Goal: Transaction & Acquisition: Purchase product/service

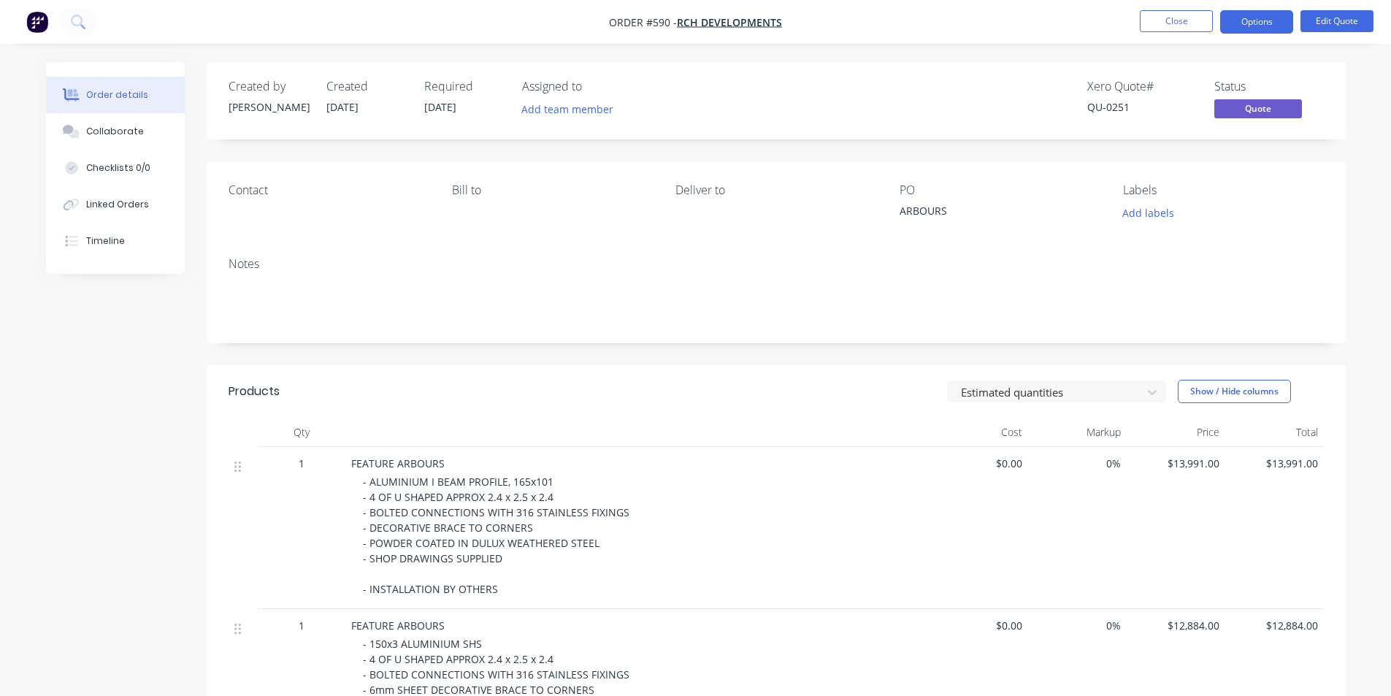
scroll to position [292, 0]
click at [1154, 23] on button "Close" at bounding box center [1175, 21] width 73 height 22
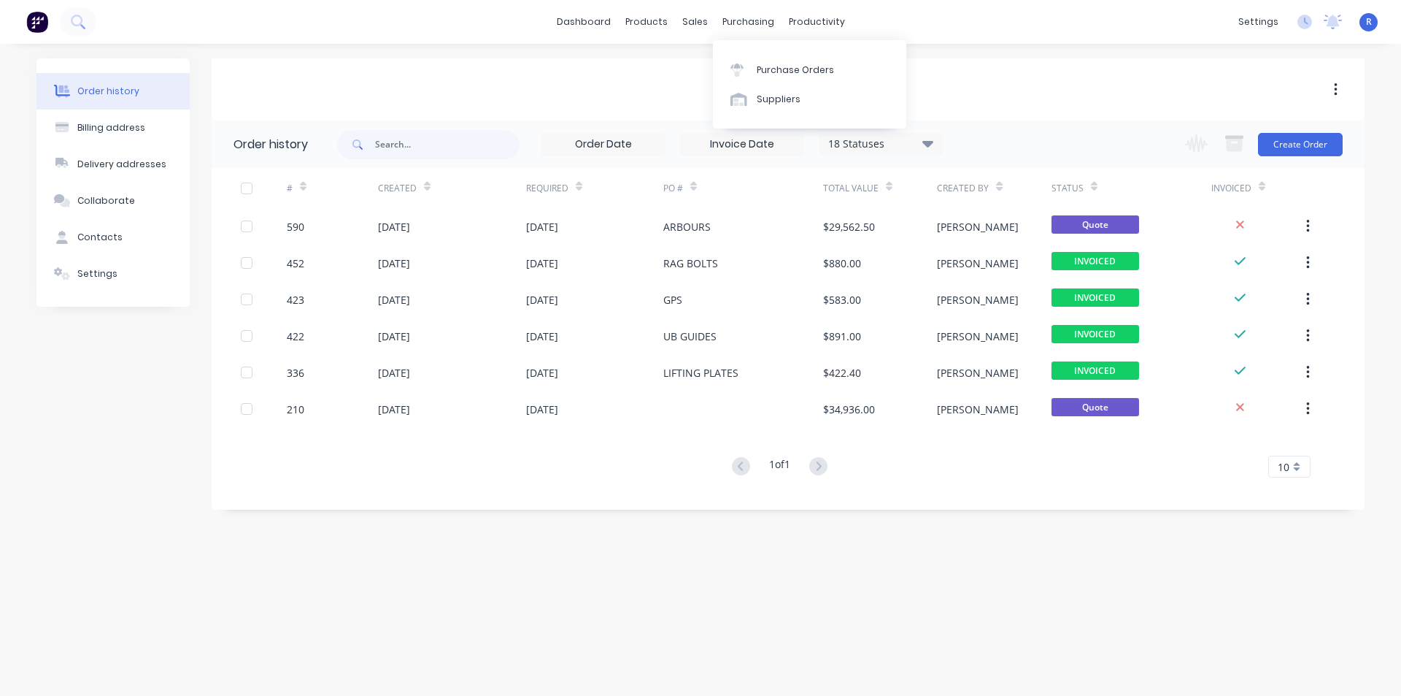
click at [761, 54] on div "Purchase Orders Suppliers" at bounding box center [809, 84] width 193 height 88
click at [765, 66] on div "Purchase Orders" at bounding box center [795, 70] width 77 height 13
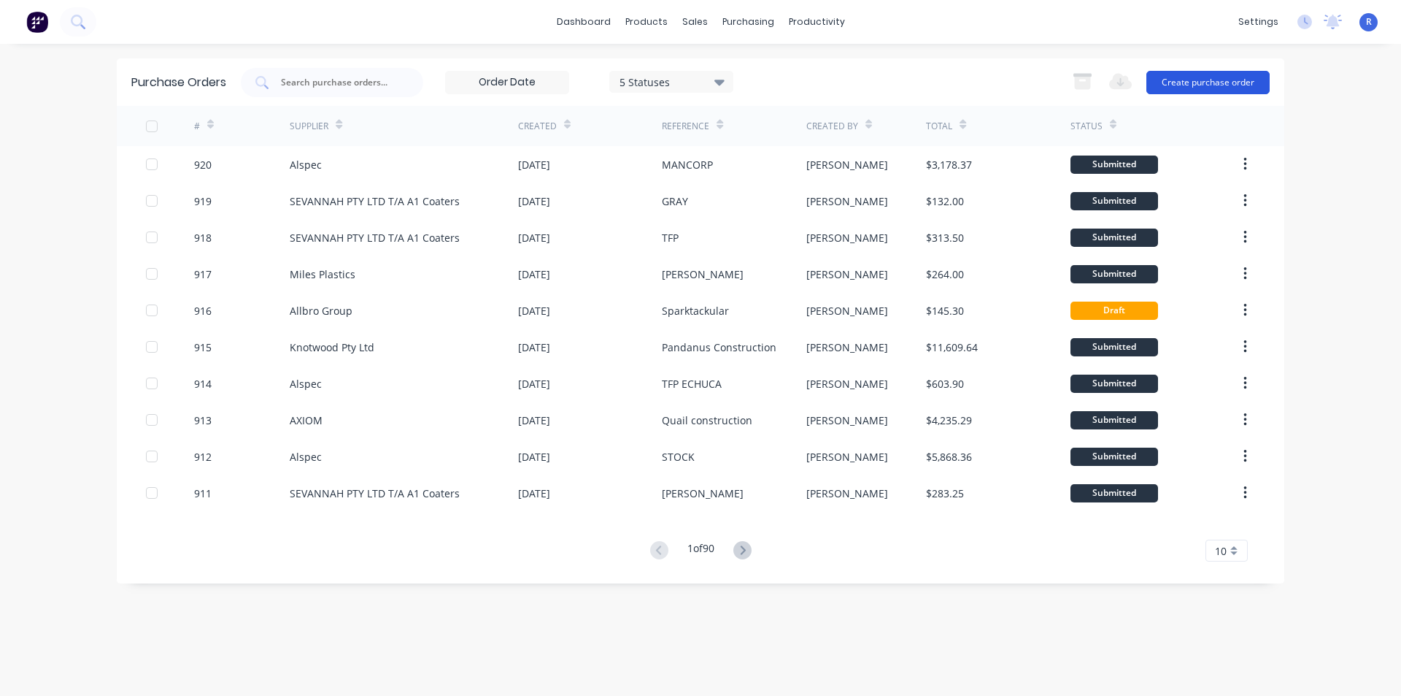
click at [1203, 79] on button "Create purchase order" at bounding box center [1208, 82] width 123 height 23
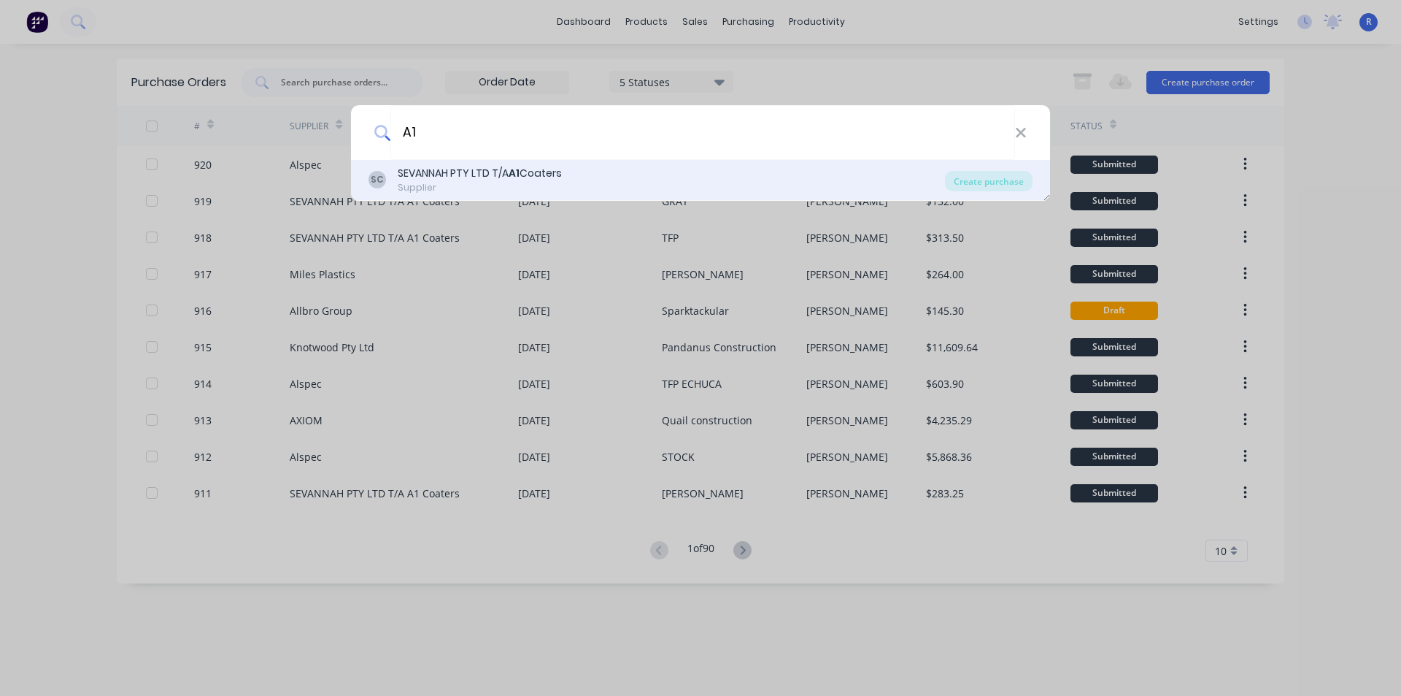
type input "A1"
click at [490, 176] on div "SEVANNAH PTY LTD T/A A1 Coaters" at bounding box center [480, 173] width 164 height 15
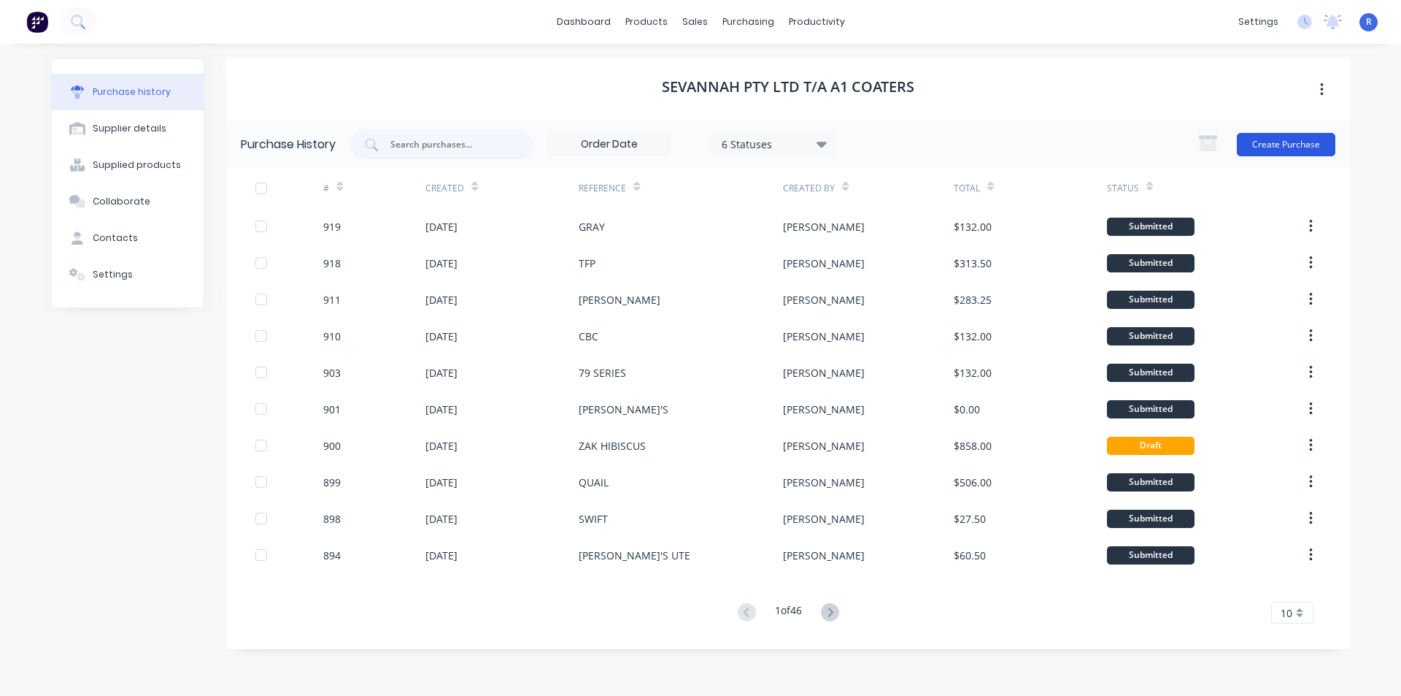
click at [1273, 149] on button "Create Purchase" at bounding box center [1286, 144] width 99 height 23
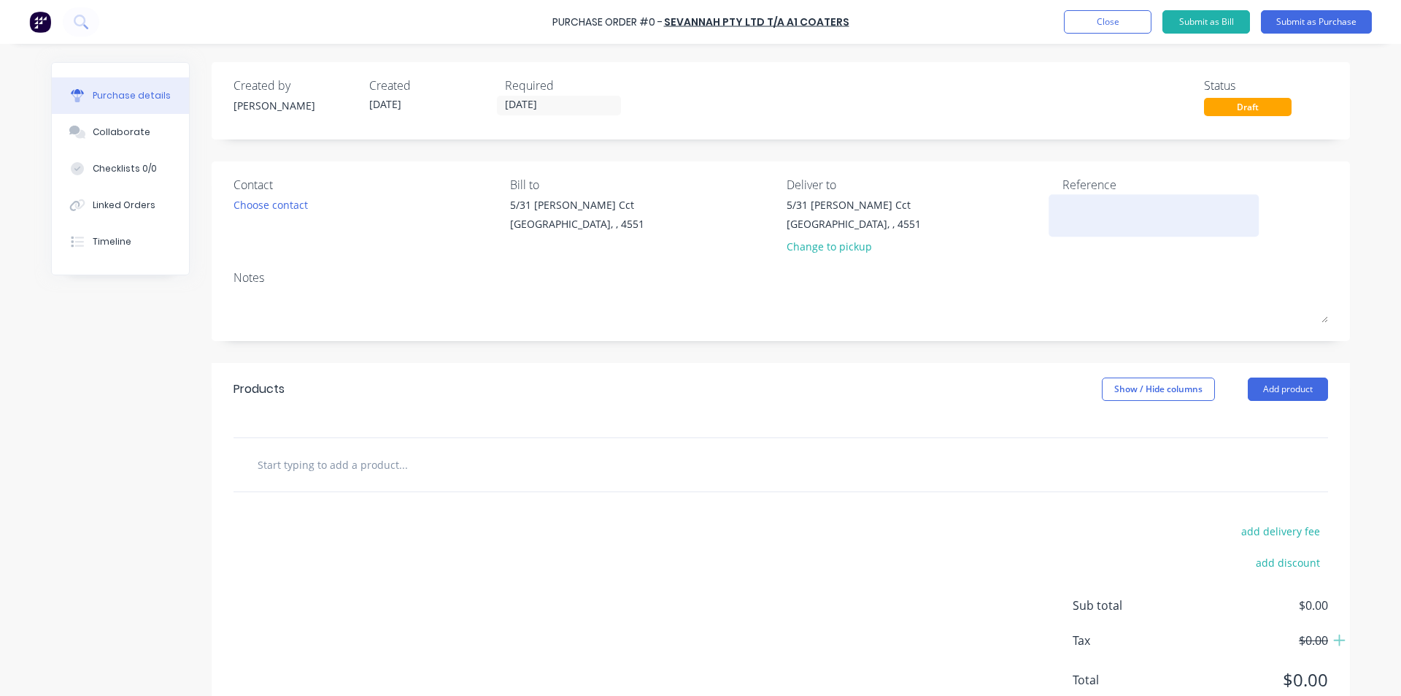
click at [1080, 215] on textarea at bounding box center [1154, 213] width 182 height 33
type textarea "x"
type textarea "S"
type textarea "x"
type textarea "SW"
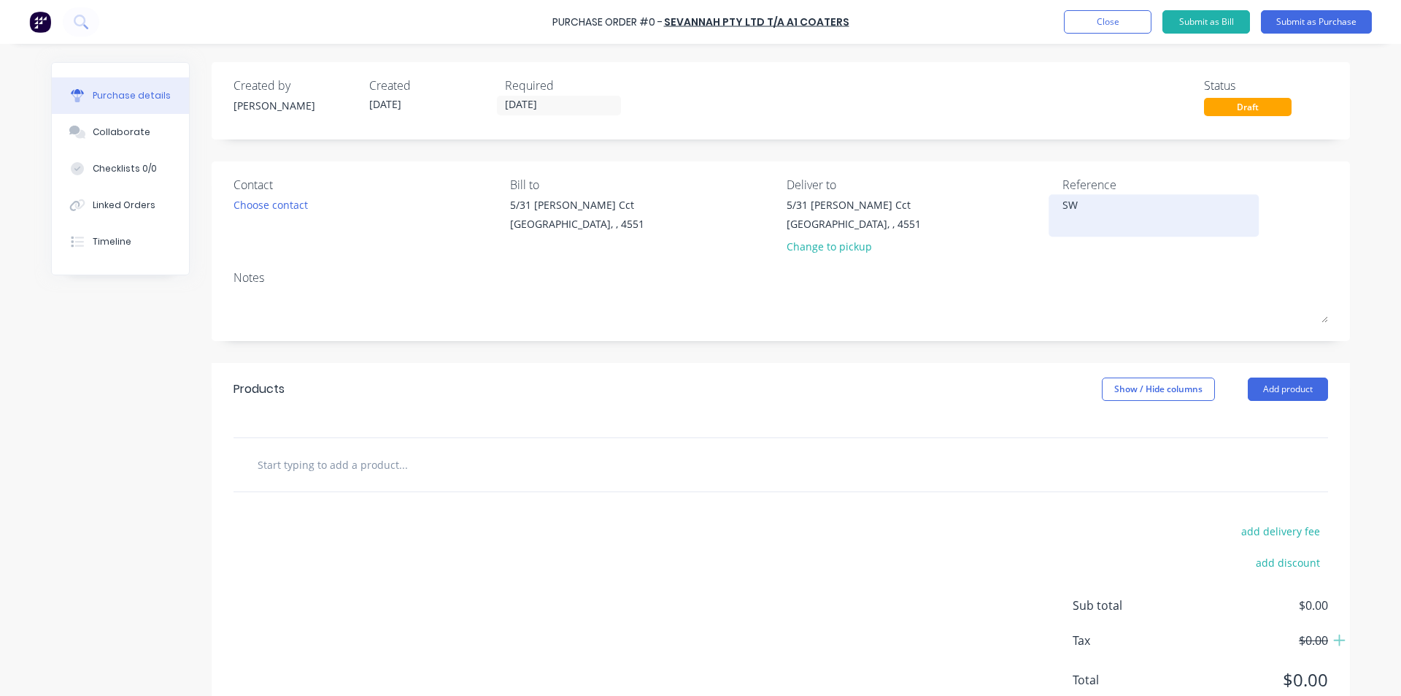
type textarea "x"
type textarea "SWI"
type textarea "x"
type textarea "SWIFT"
type textarea "x"
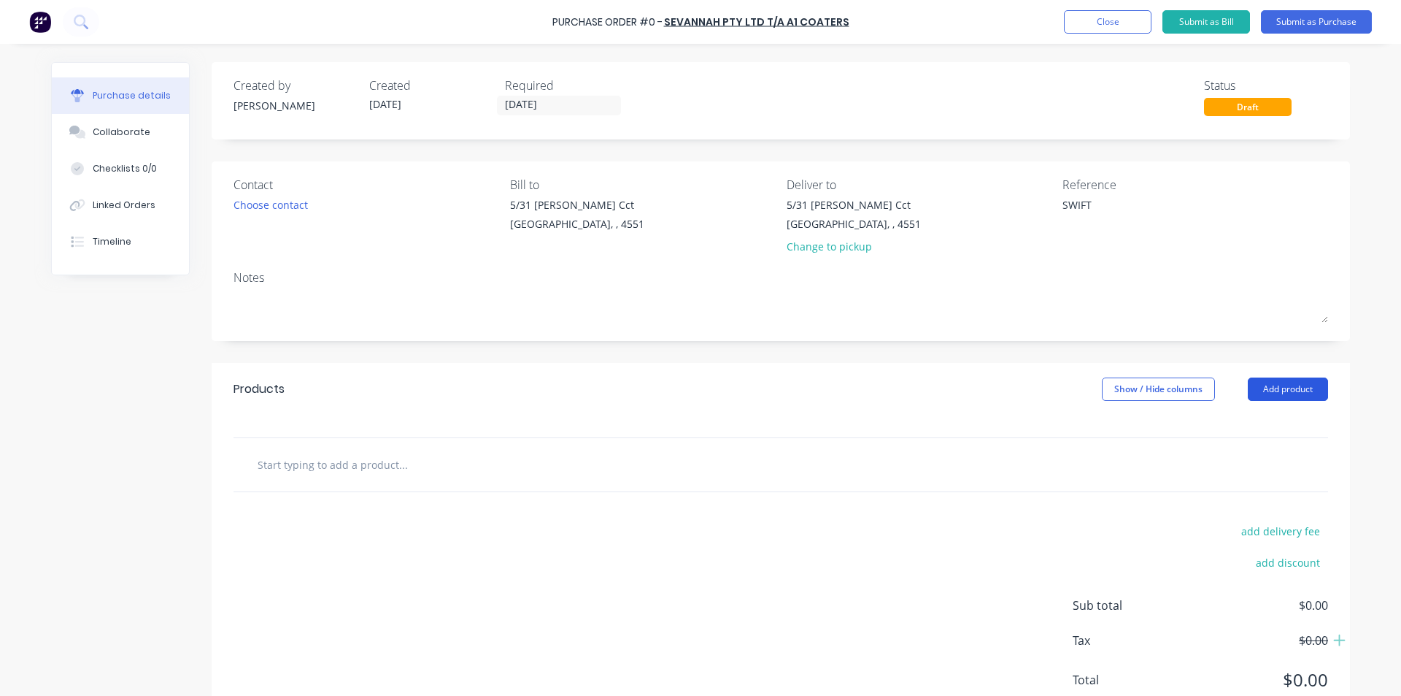
type textarea "SWIFT"
type textarea "x"
type textarea "SWIFT"
click at [1299, 400] on button "Add product" at bounding box center [1288, 388] width 80 height 23
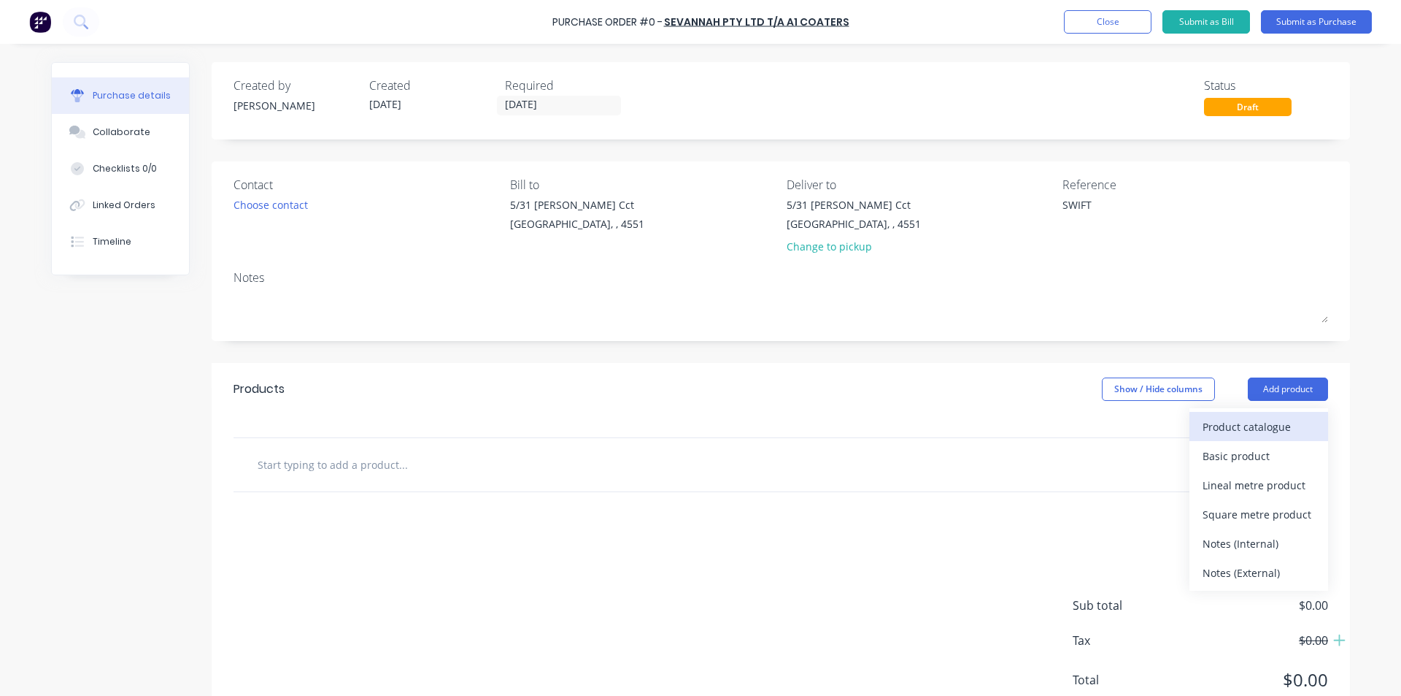
click at [1274, 418] on div "Product catalogue" at bounding box center [1259, 426] width 112 height 21
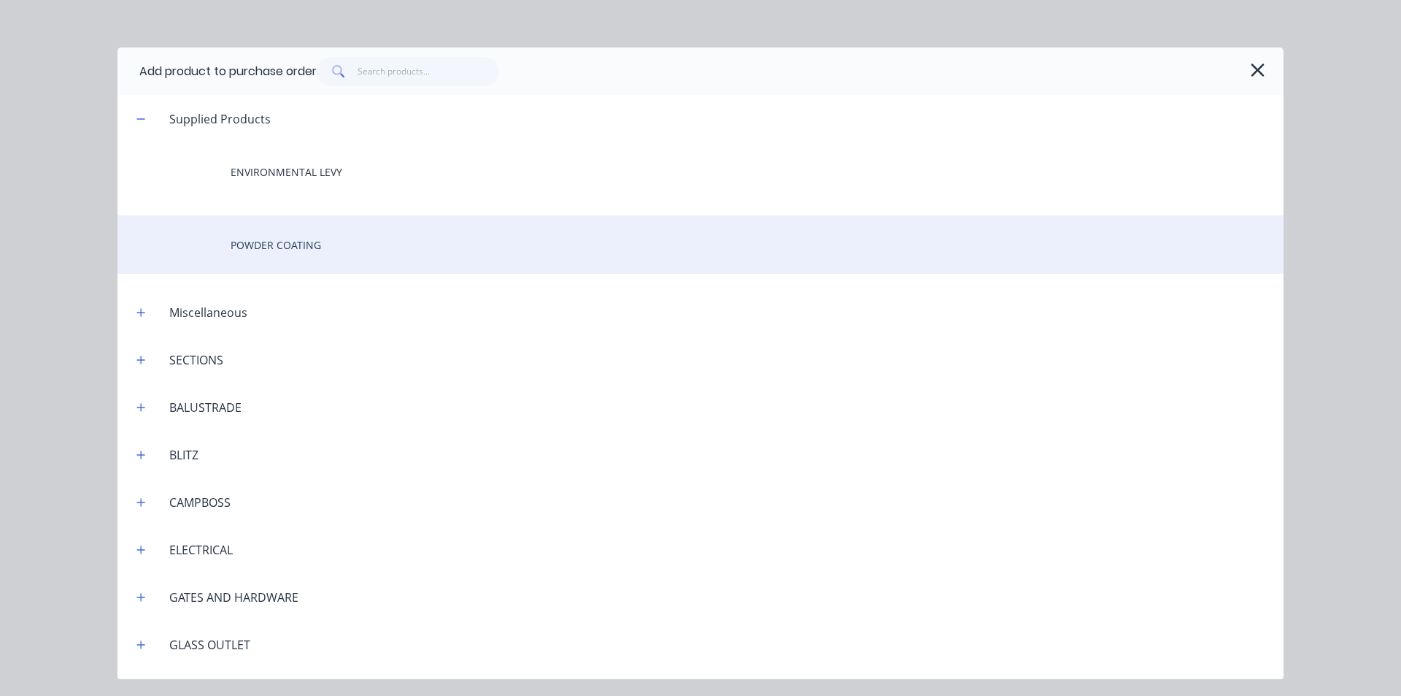
click at [316, 242] on div "POWDER COATING" at bounding box center [701, 244] width 1166 height 58
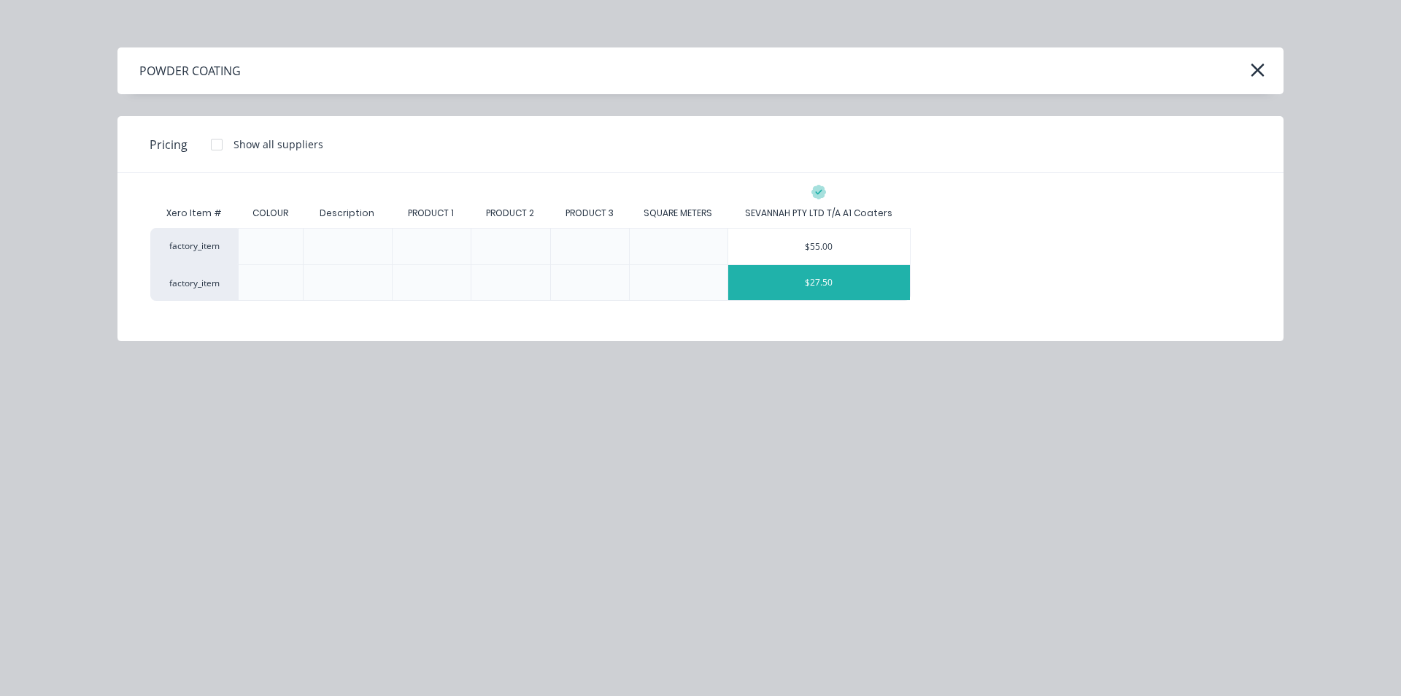
click at [782, 278] on div "$27.50" at bounding box center [819, 282] width 182 height 35
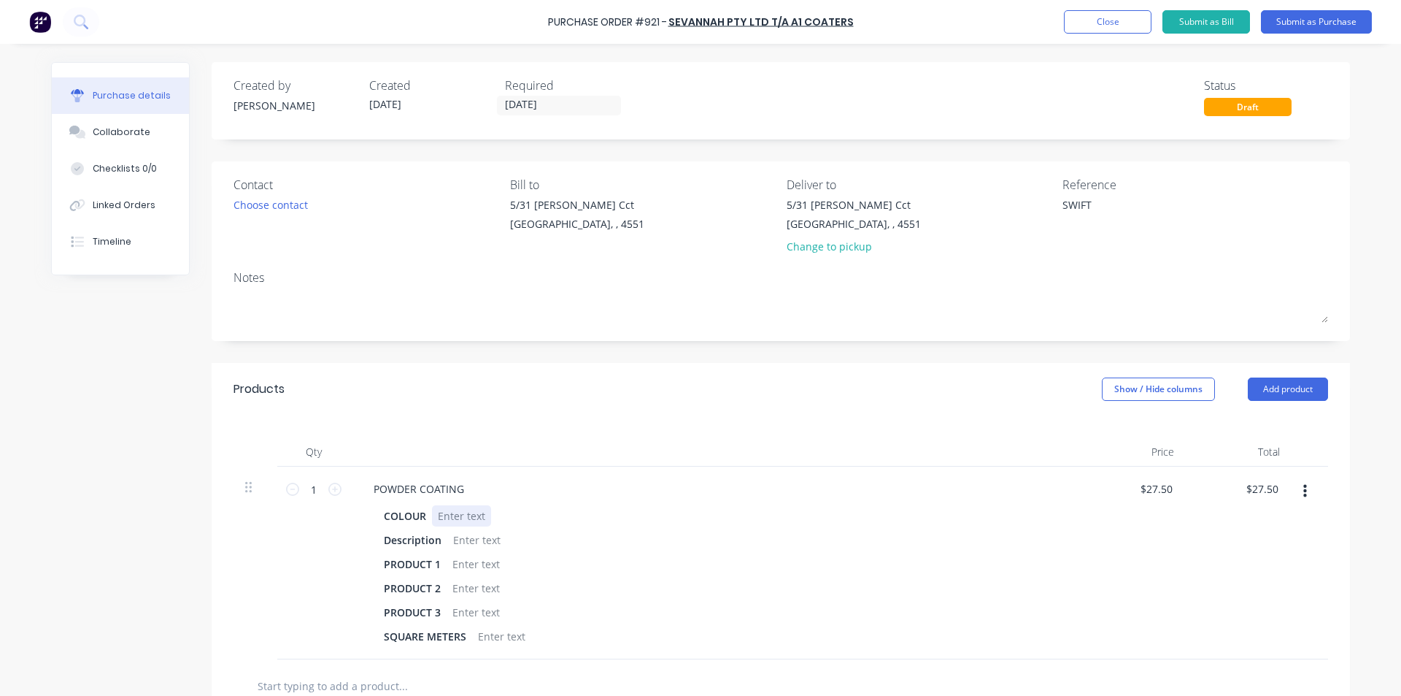
type textarea "x"
click at [454, 515] on div at bounding box center [461, 515] width 59 height 21
type textarea "x"
click at [468, 534] on div at bounding box center [476, 539] width 59 height 21
type textarea "x"
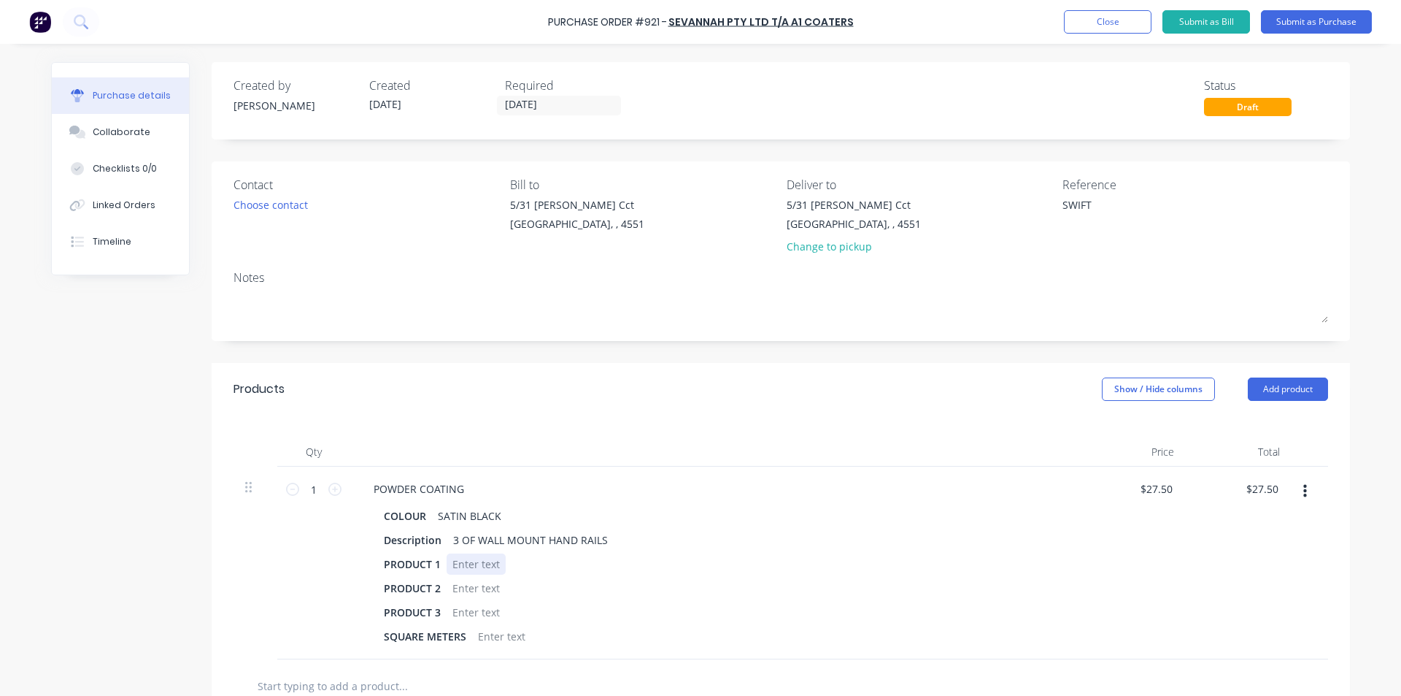
click at [470, 564] on div at bounding box center [476, 563] width 59 height 21
click at [645, 653] on div "POWDER COATING COLOUR SATIN BLACK Description 3 OF WALL MOUNT HAND RAILS PRODUC…" at bounding box center [715, 562] width 730 height 193
click at [331, 489] on icon at bounding box center [334, 488] width 13 height 13
type textarea "x"
type input "2"
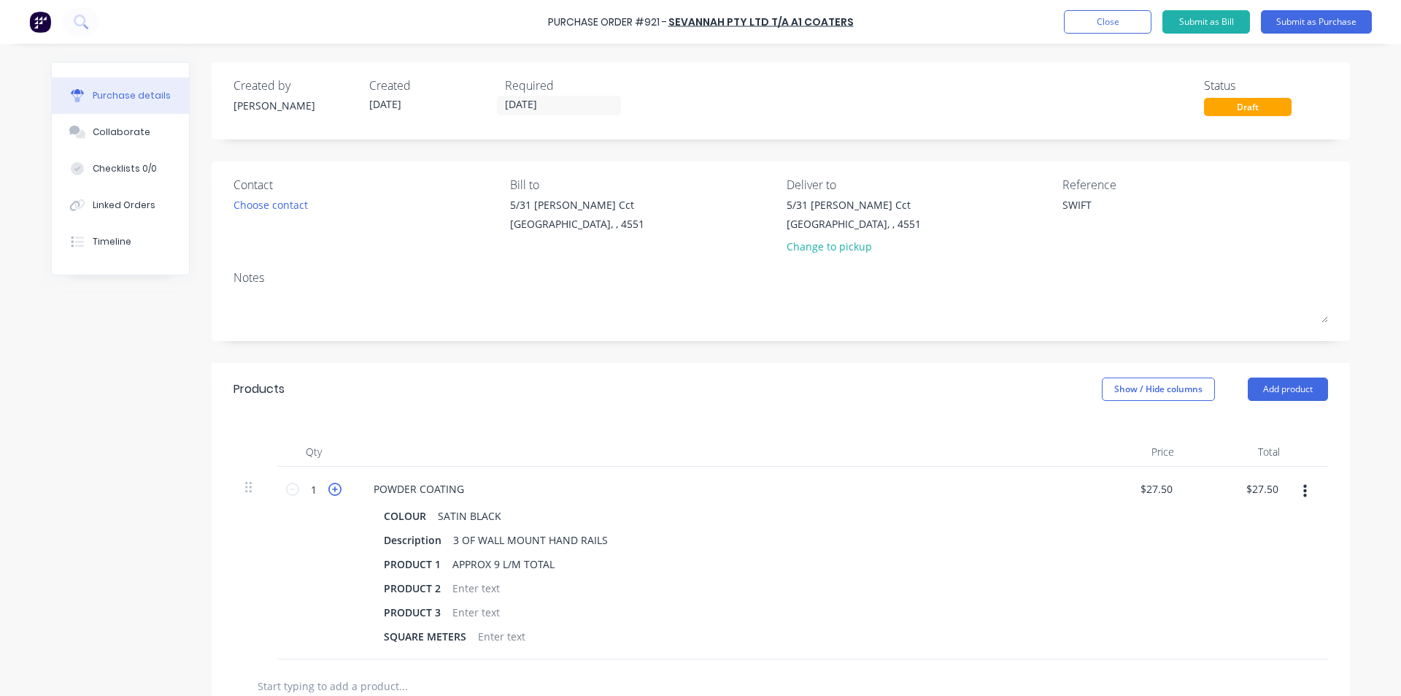
type input "$55.00"
click at [365, 461] on div at bounding box center [715, 451] width 730 height 29
click at [1280, 386] on button "Add product" at bounding box center [1288, 388] width 80 height 23
click at [1251, 426] on div "Product catalogue" at bounding box center [1259, 426] width 112 height 21
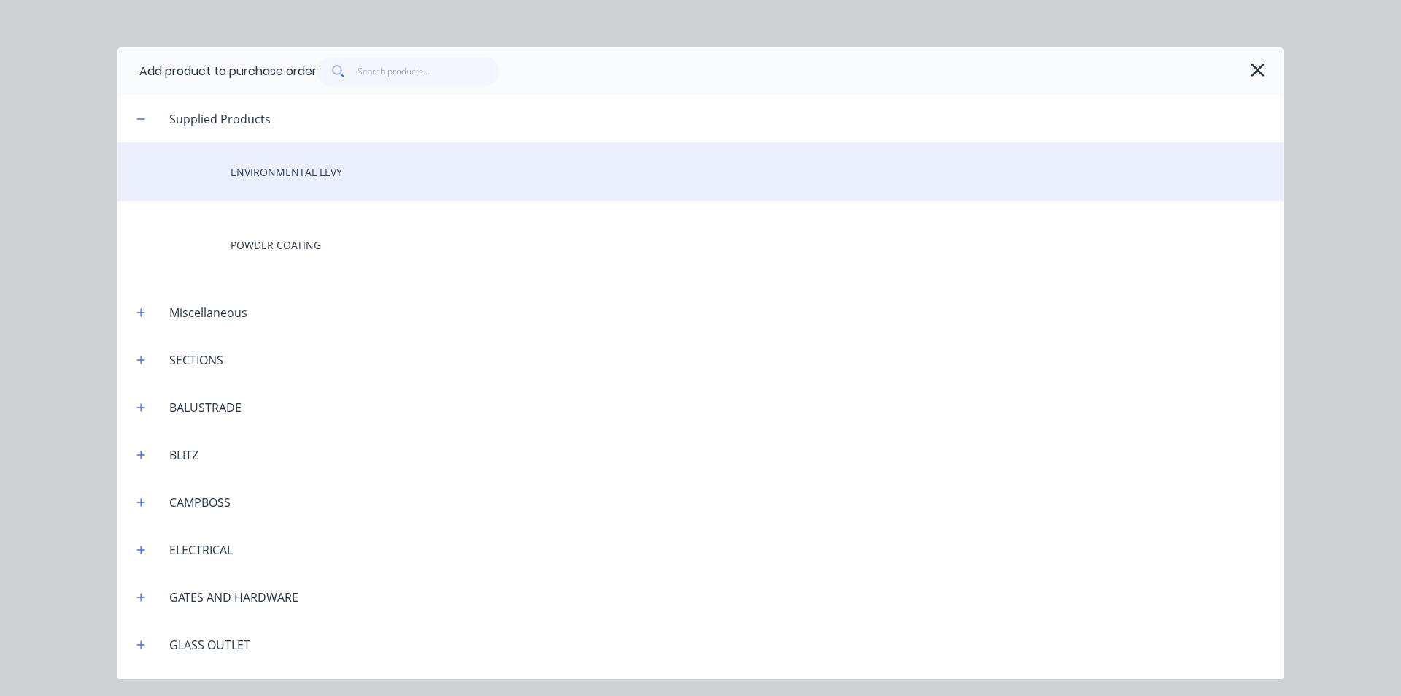
click at [288, 170] on div "ENVIRONMENTAL LEVY" at bounding box center [701, 171] width 1166 height 58
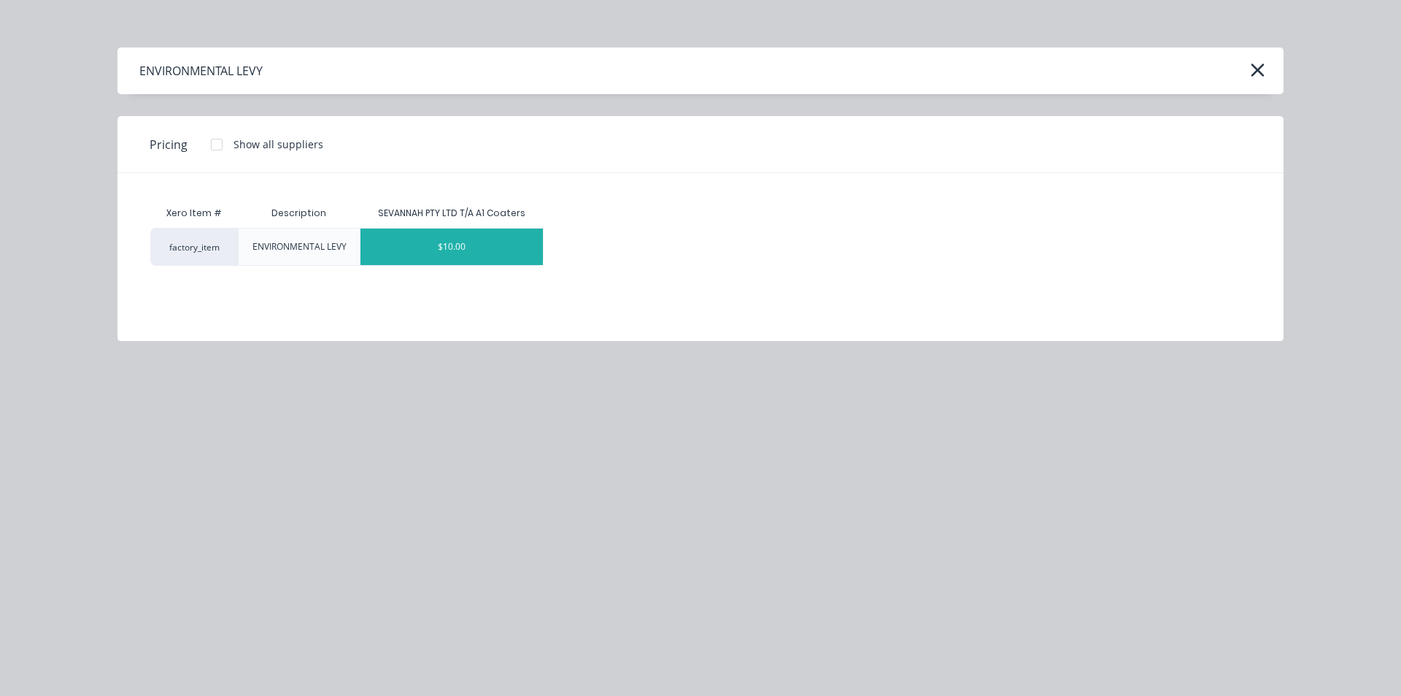
click at [481, 239] on div "$10.00" at bounding box center [452, 246] width 182 height 36
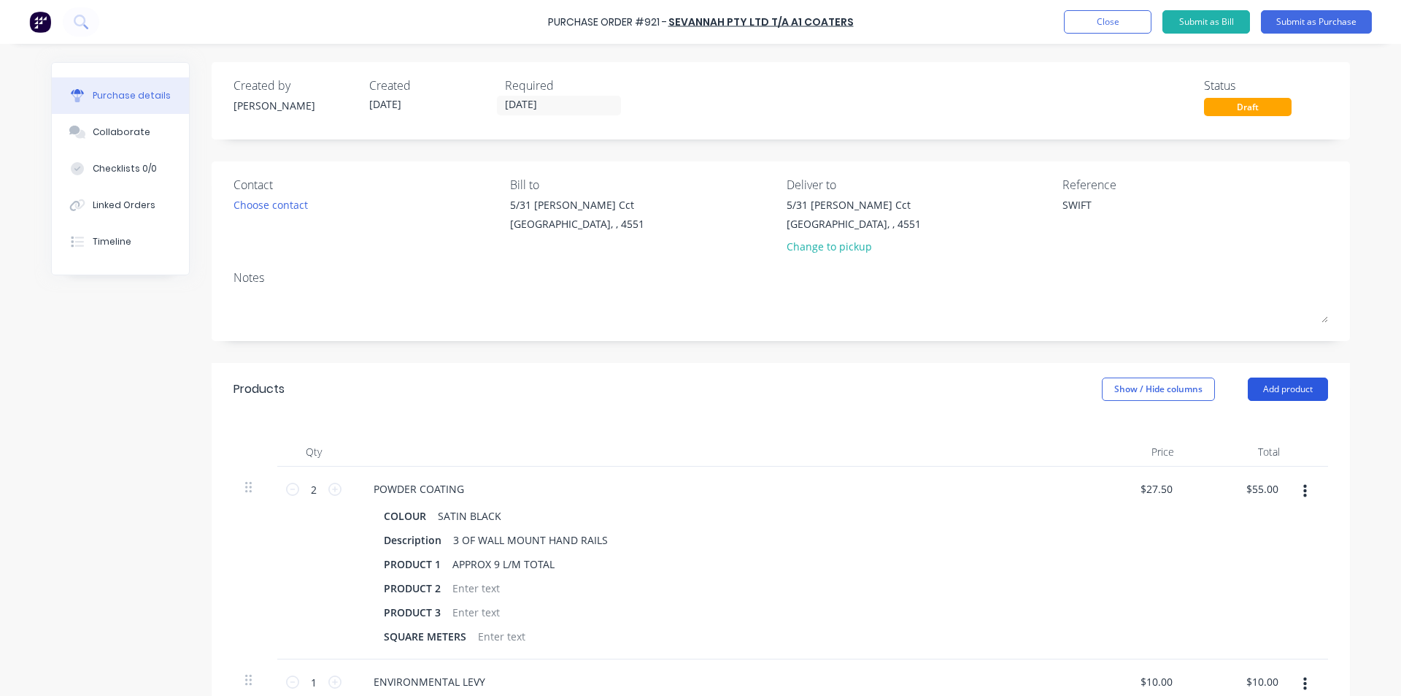
click at [1253, 382] on button "Add product" at bounding box center [1288, 388] width 80 height 23
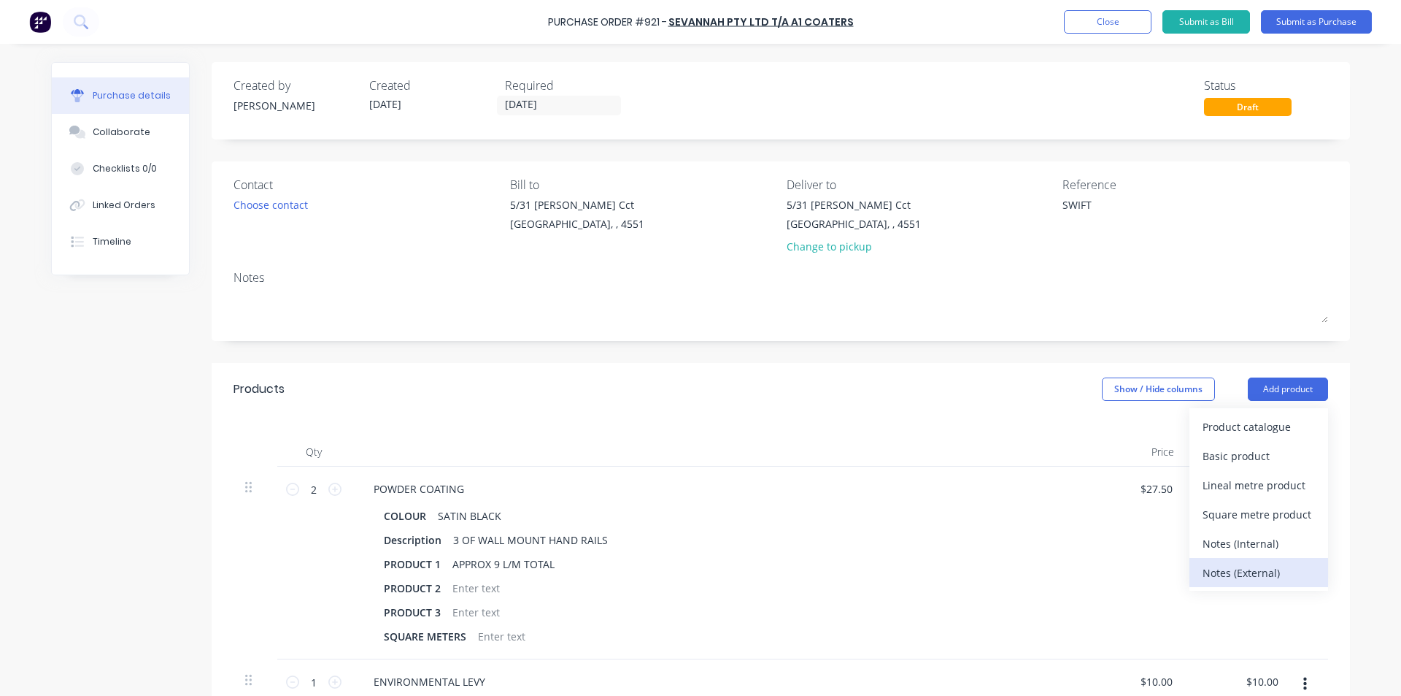
click at [1227, 565] on div "Notes (External)" at bounding box center [1259, 572] width 112 height 21
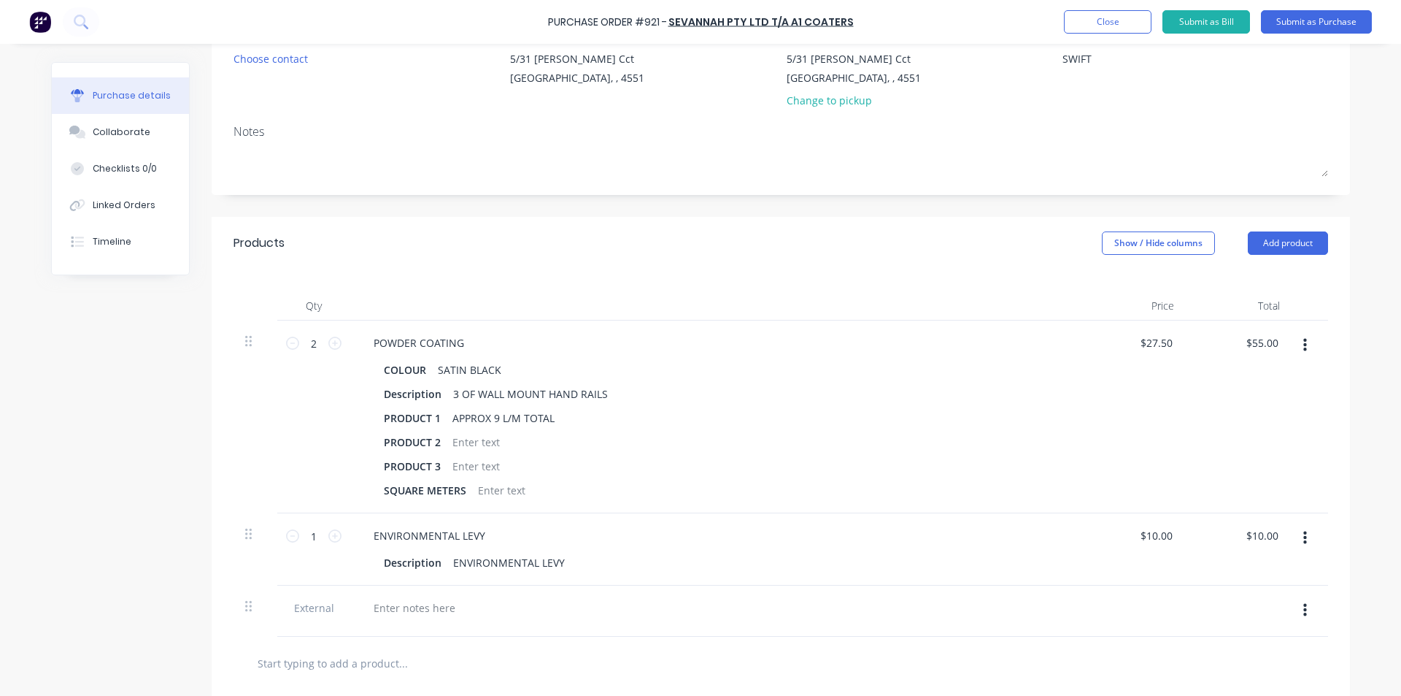
scroll to position [150, 0]
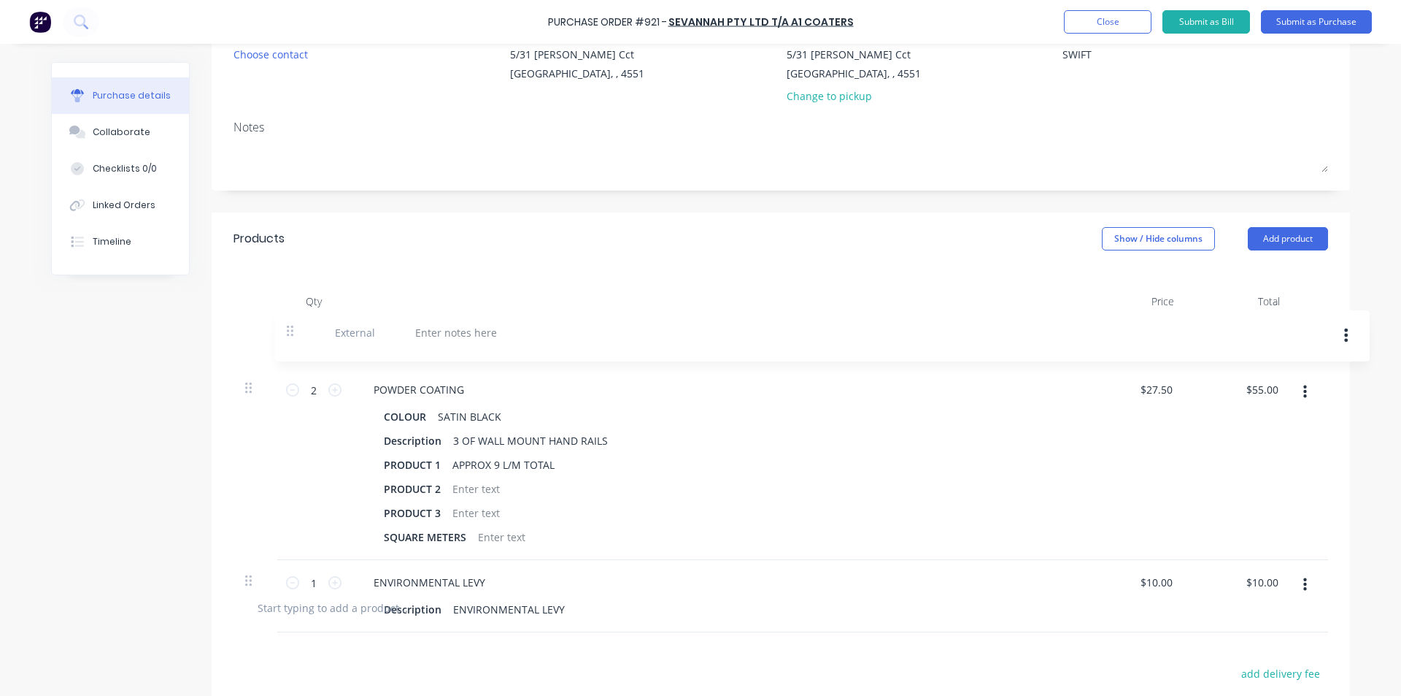
drag, startPoint x: 245, startPoint y: 602, endPoint x: 291, endPoint y: 314, distance: 292.1
click at [291, 314] on div "Qty Price Total 2 2 POWDER COATING COLOUR SATIN BLACK Description 3 OF WALL MOU…" at bounding box center [781, 423] width 1139 height 316
click at [403, 332] on div at bounding box center [414, 338] width 105 height 21
type textarea "x"
click at [496, 303] on div at bounding box center [715, 301] width 730 height 29
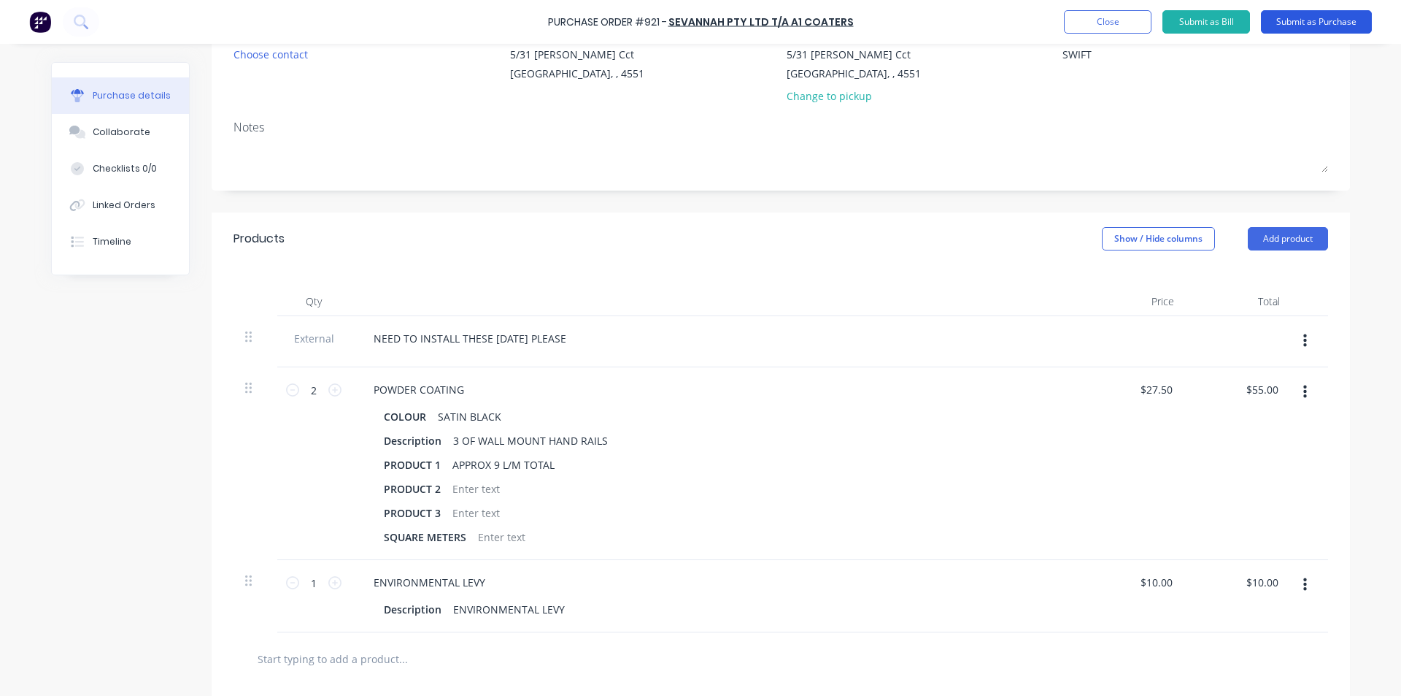
click at [1319, 23] on button "Submit as Purchase" at bounding box center [1316, 21] width 111 height 23
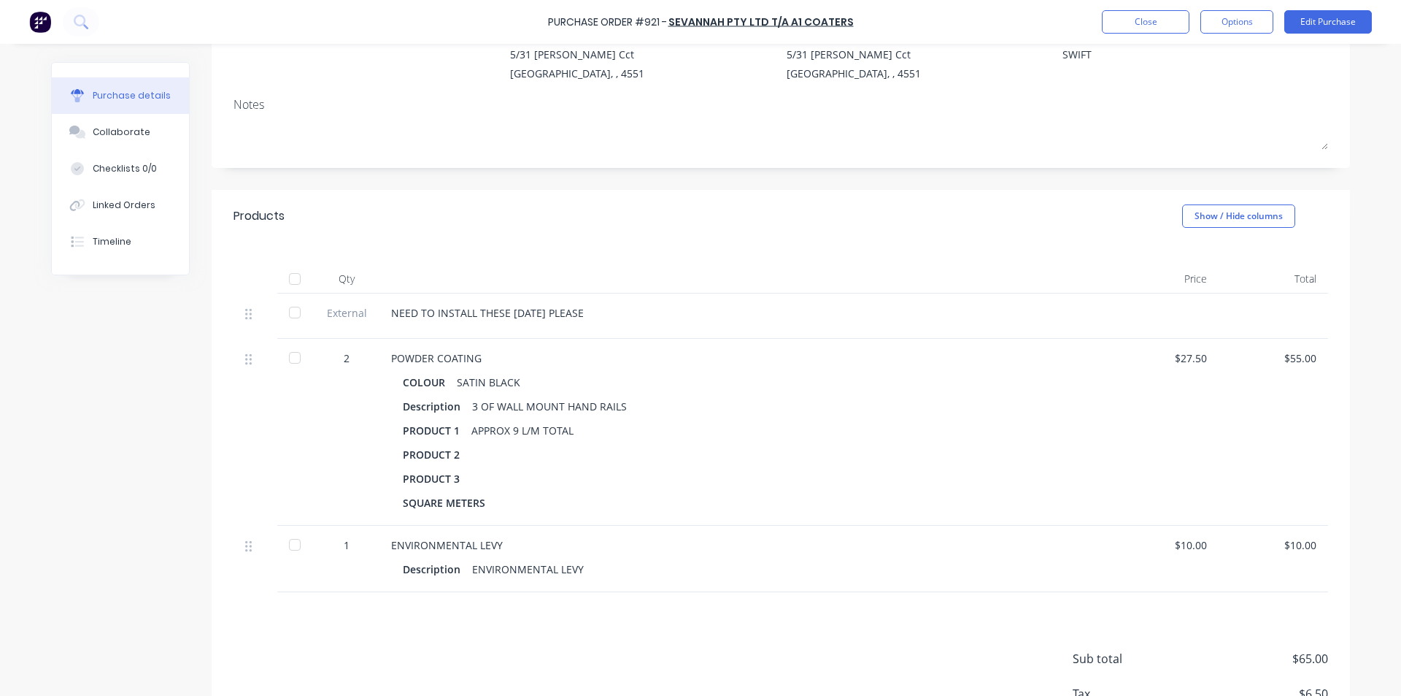
scroll to position [0, 0]
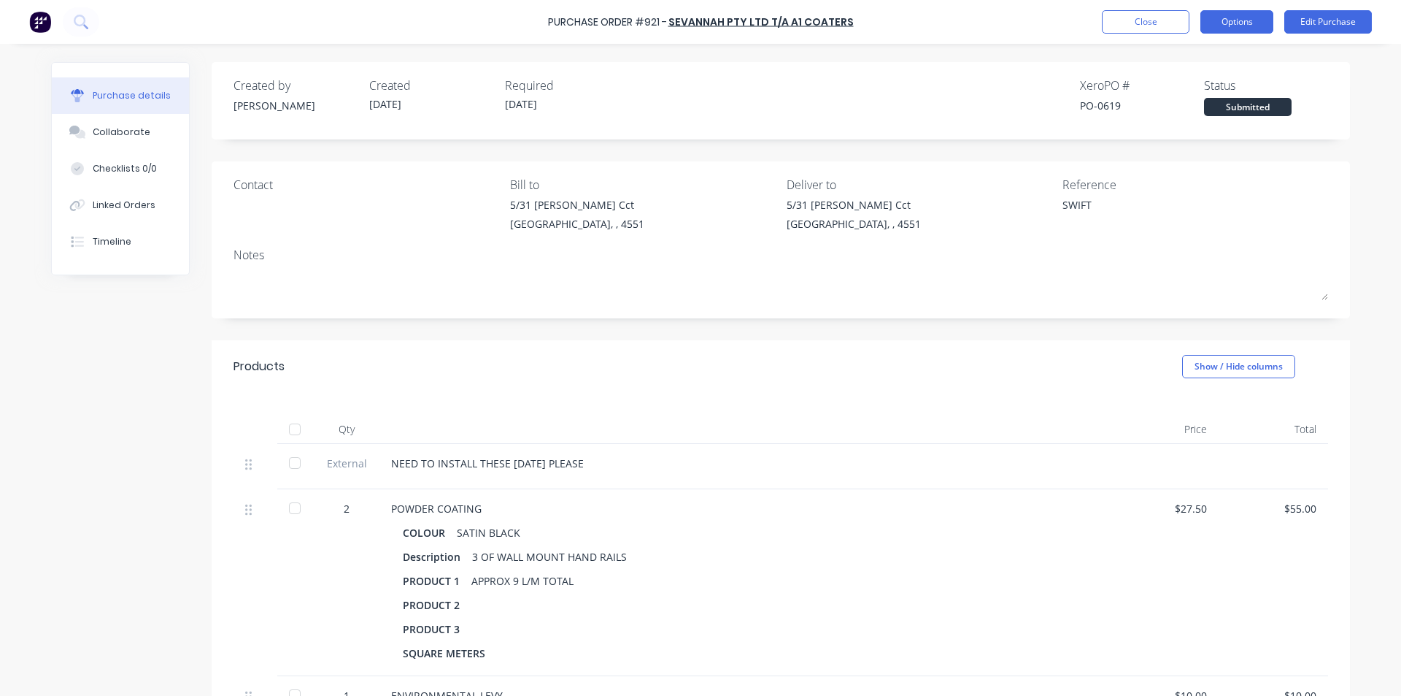
click at [1217, 20] on button "Options" at bounding box center [1237, 21] width 73 height 23
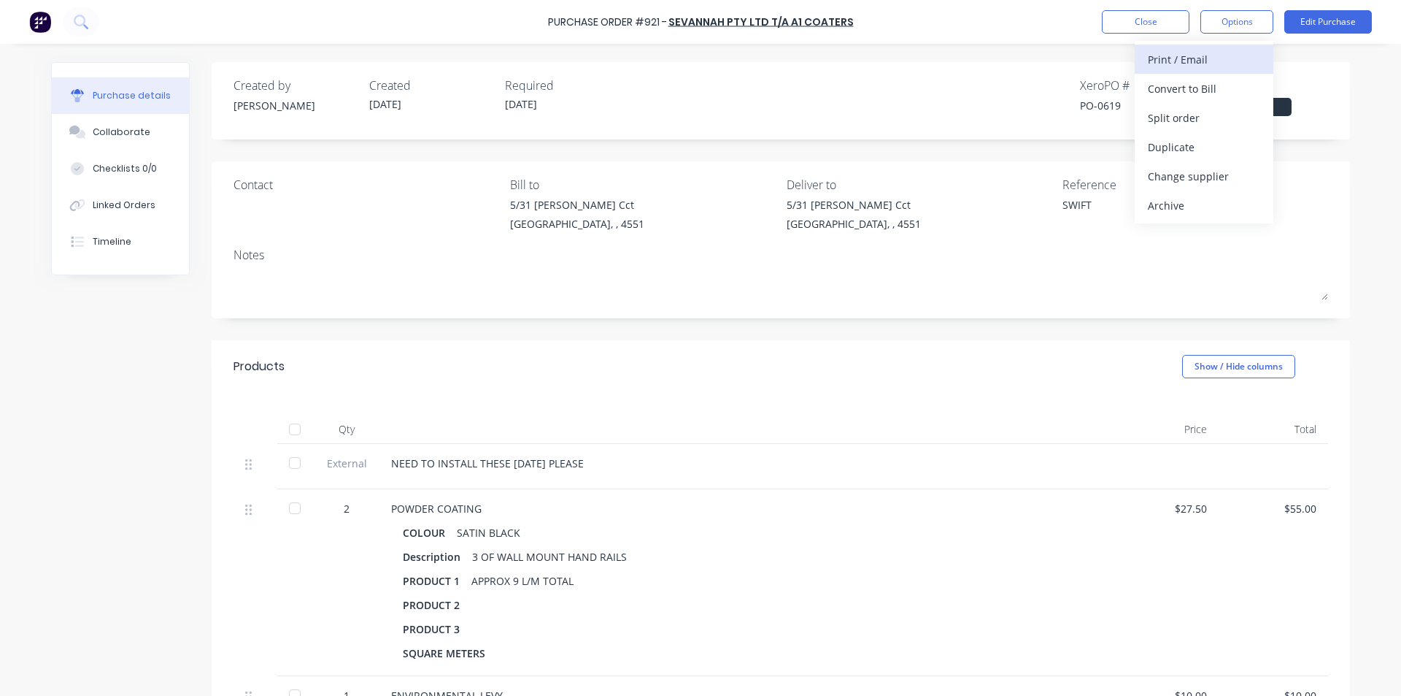
click at [1198, 58] on div "Print / Email" at bounding box center [1204, 59] width 112 height 21
click at [1173, 91] on div "With pricing" at bounding box center [1204, 88] width 112 height 21
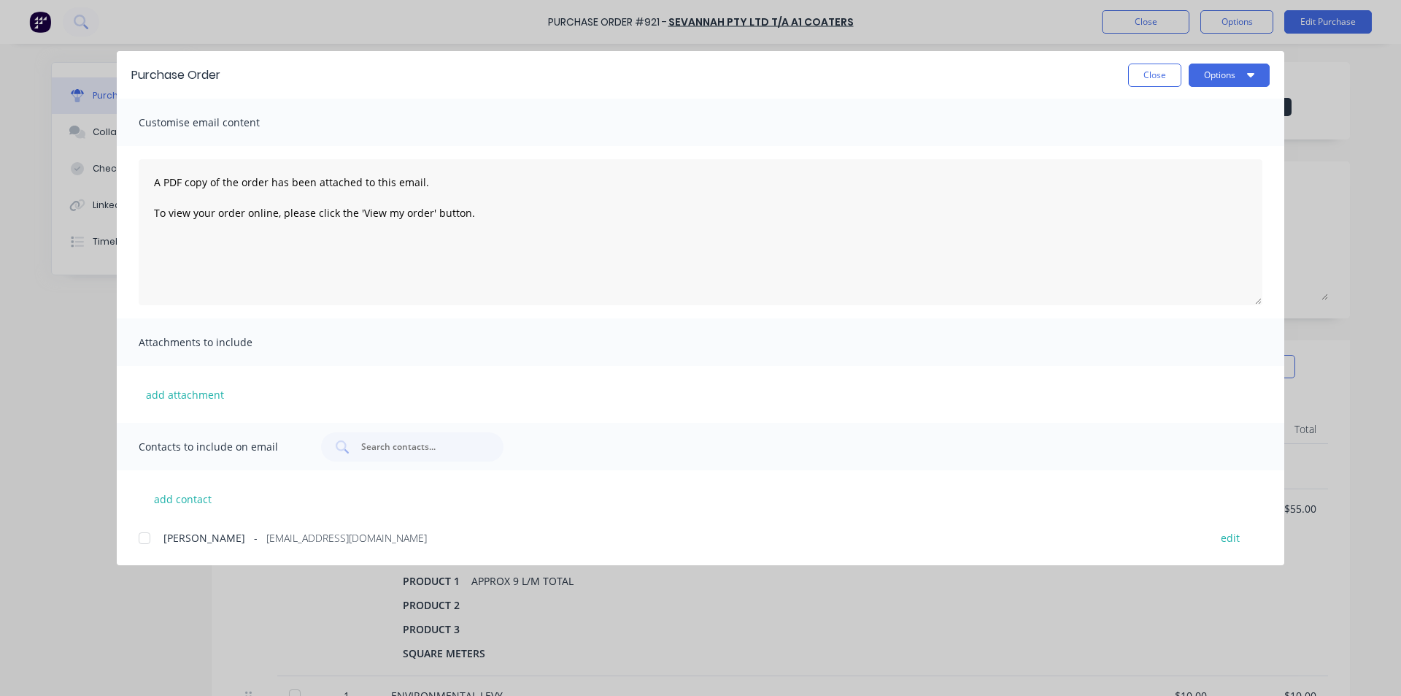
click at [149, 538] on div at bounding box center [144, 537] width 29 height 29
click at [1238, 74] on button "Options" at bounding box center [1229, 75] width 81 height 23
click at [1201, 162] on div "Email" at bounding box center [1201, 170] width 112 height 21
click at [1131, 78] on button "Close" at bounding box center [1154, 75] width 53 height 23
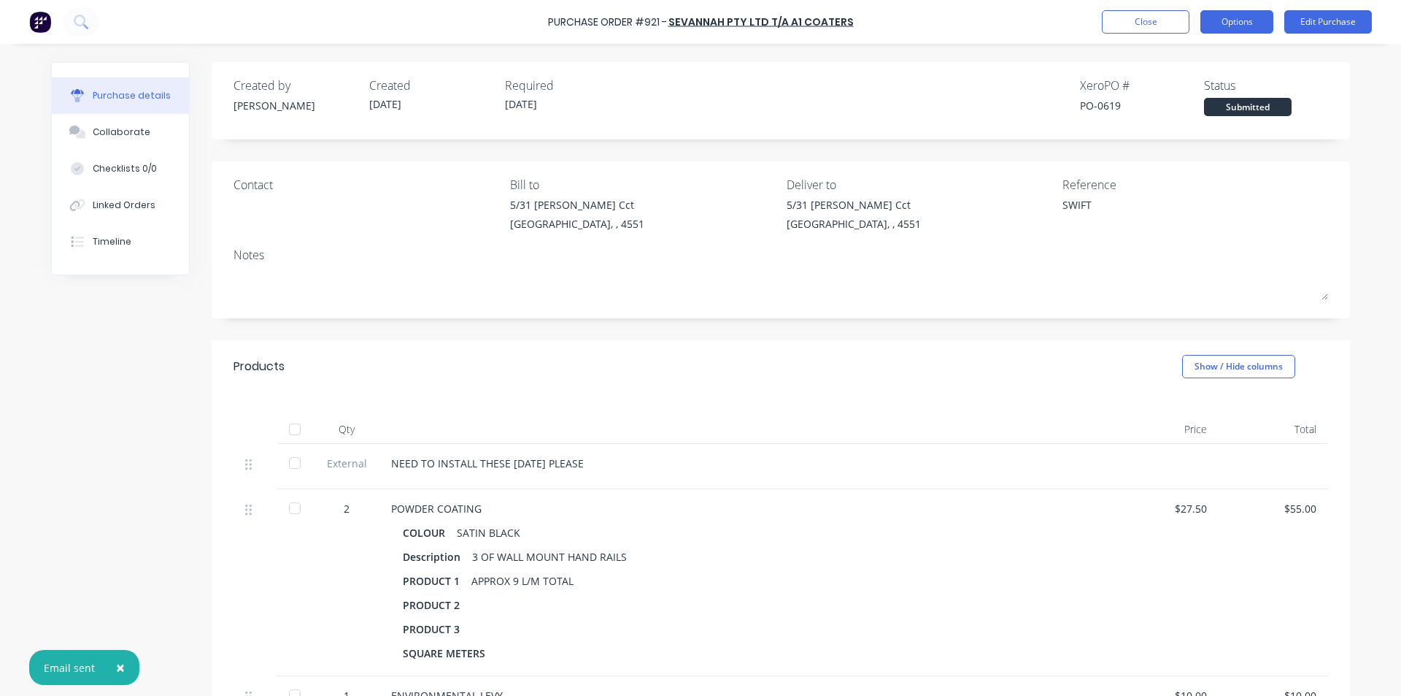
click at [1212, 26] on button "Options" at bounding box center [1237, 21] width 73 height 23
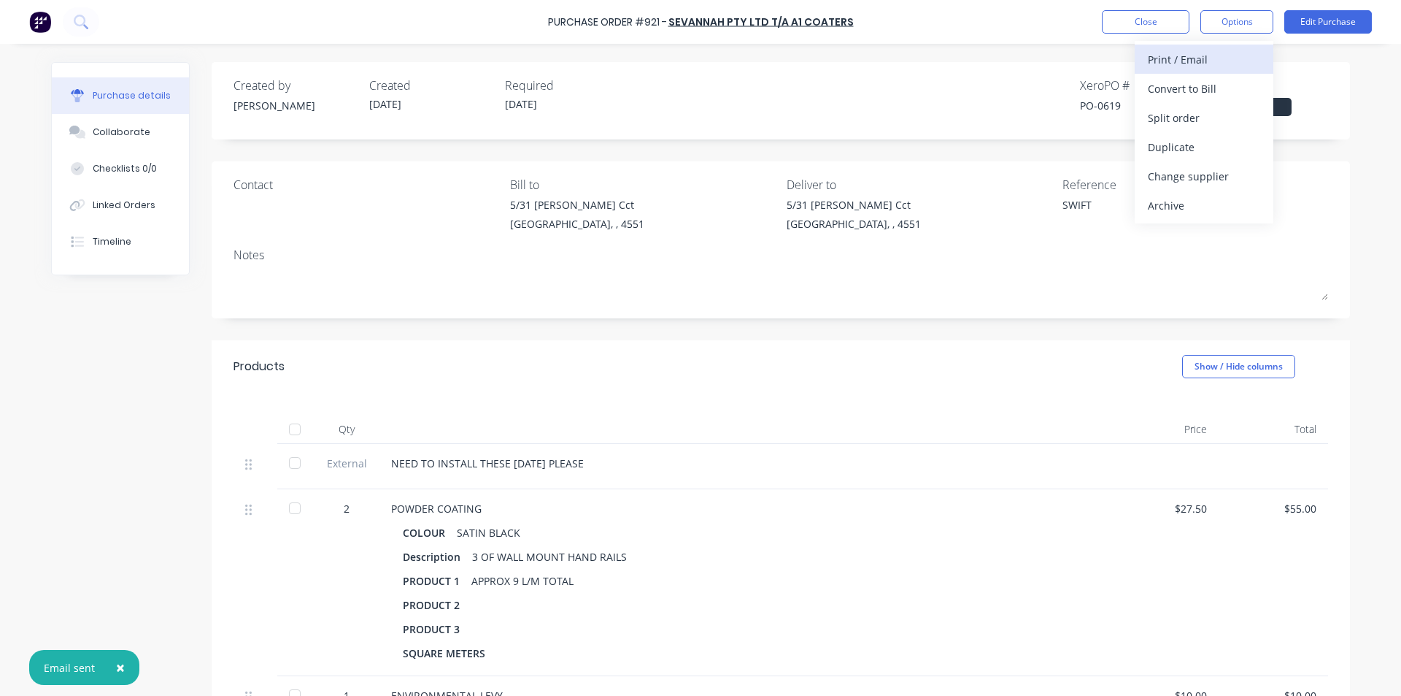
click at [1196, 64] on div "Print / Email" at bounding box center [1204, 59] width 112 height 21
click at [1190, 92] on div "With pricing" at bounding box center [1204, 88] width 112 height 21
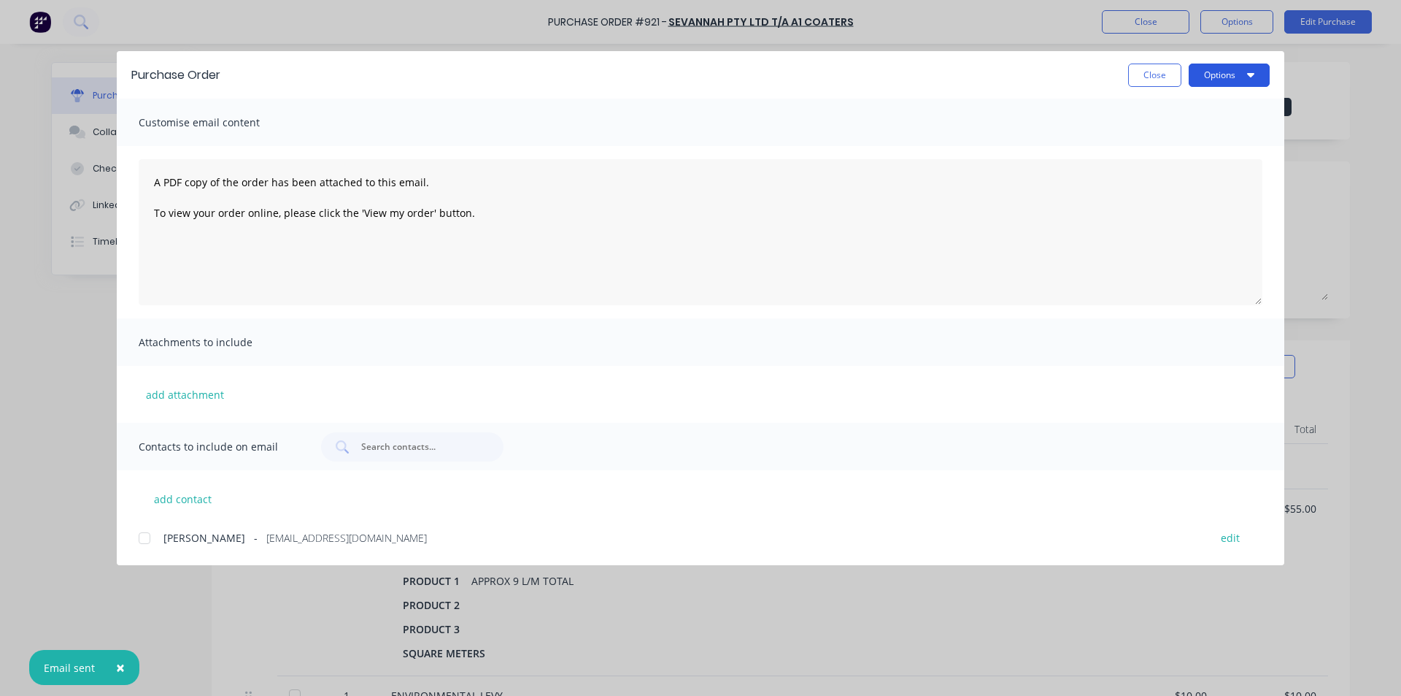
click at [1204, 77] on button "Options" at bounding box center [1229, 75] width 81 height 23
click at [1197, 110] on div "Preview" at bounding box center [1201, 111] width 112 height 21
click at [1161, 72] on button "Close" at bounding box center [1154, 75] width 53 height 23
type textarea "x"
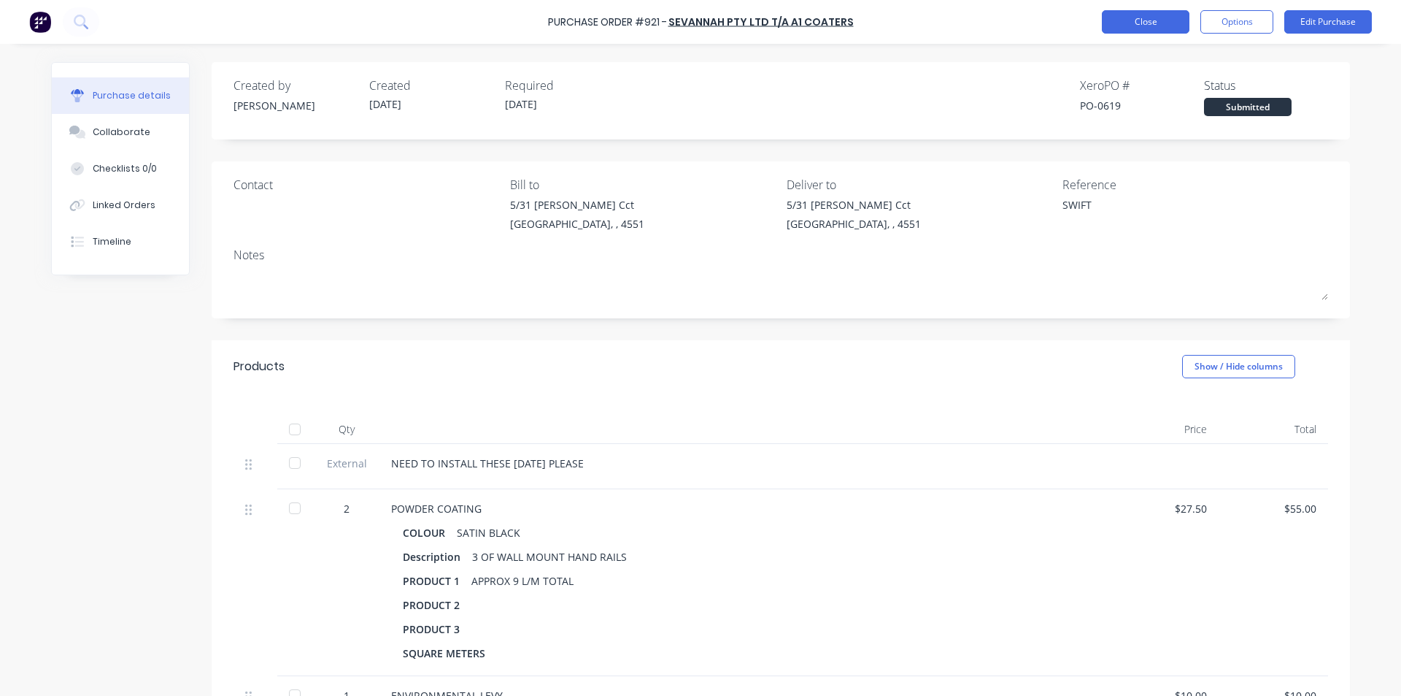
click at [1156, 21] on button "Close" at bounding box center [1146, 21] width 88 height 23
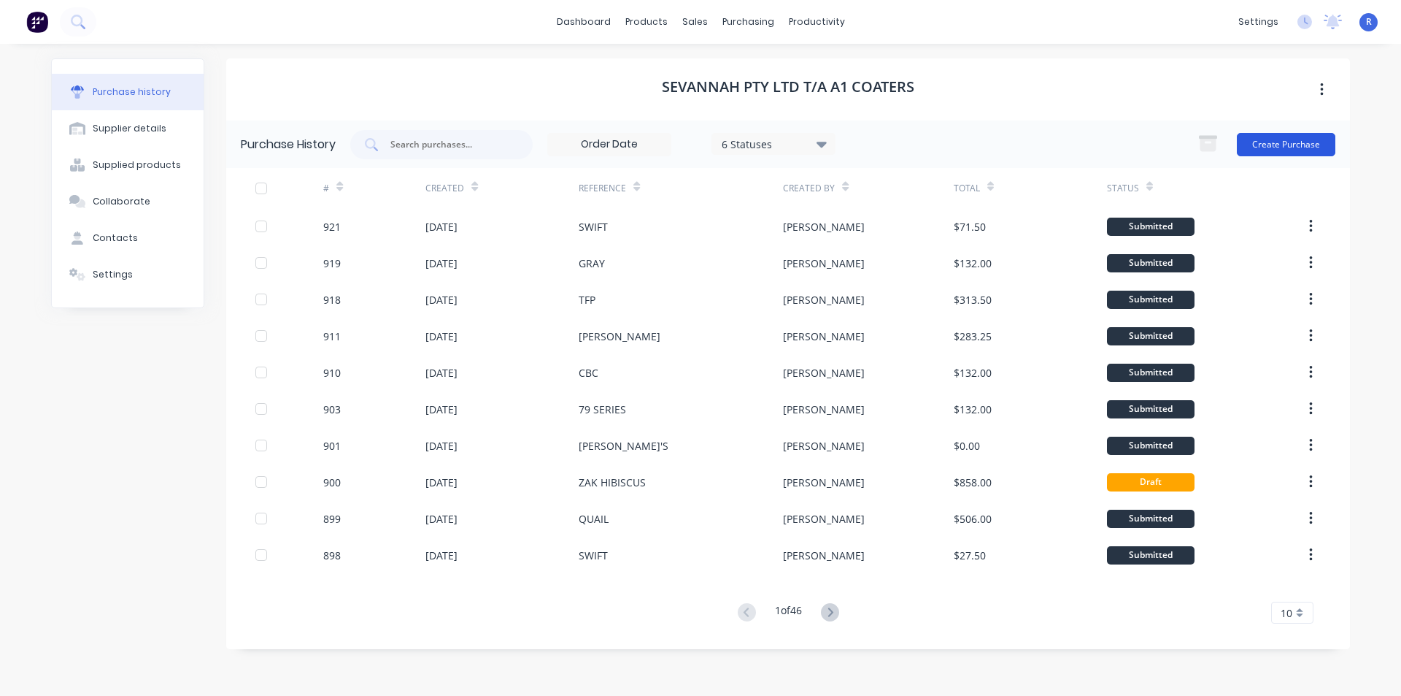
click at [1277, 140] on button "Create Purchase" at bounding box center [1286, 144] width 99 height 23
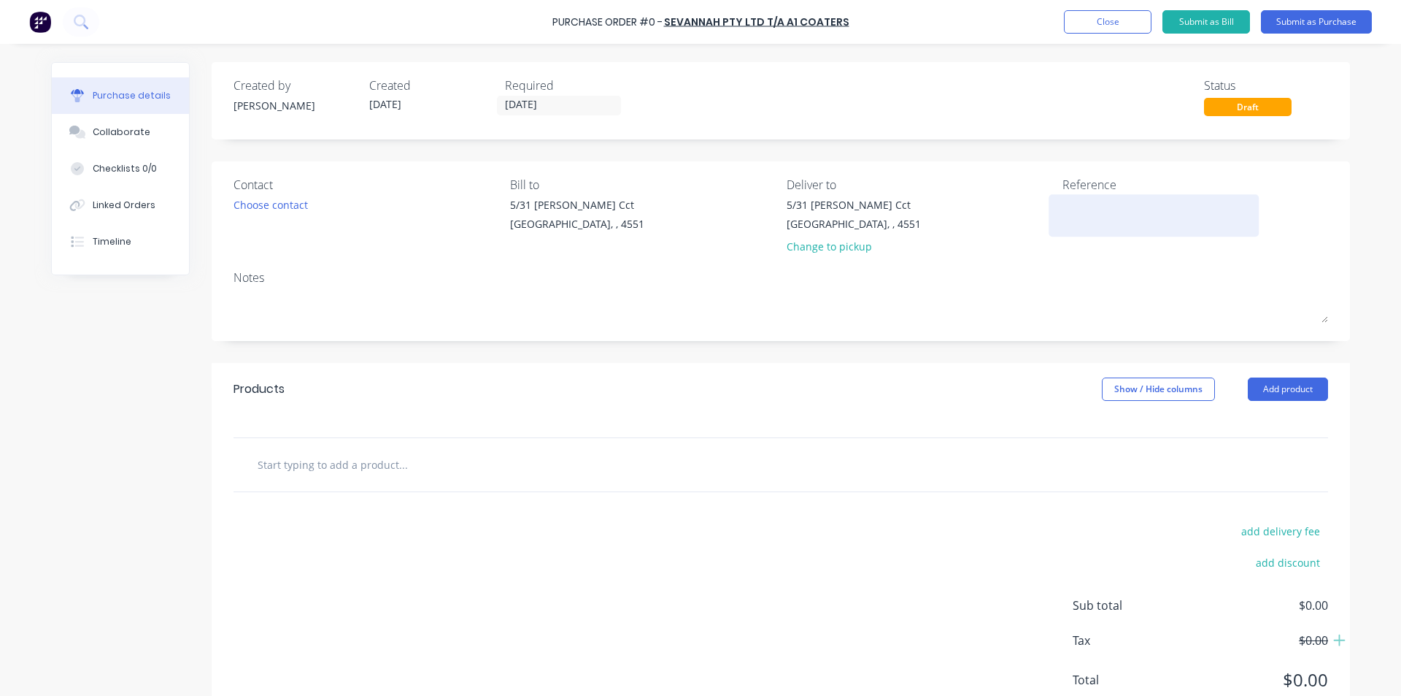
click at [1105, 205] on textarea at bounding box center [1154, 213] width 182 height 33
type textarea "[PERSON_NAME]"
type textarea "x"
type textarea "TOMM"
type textarea "x"
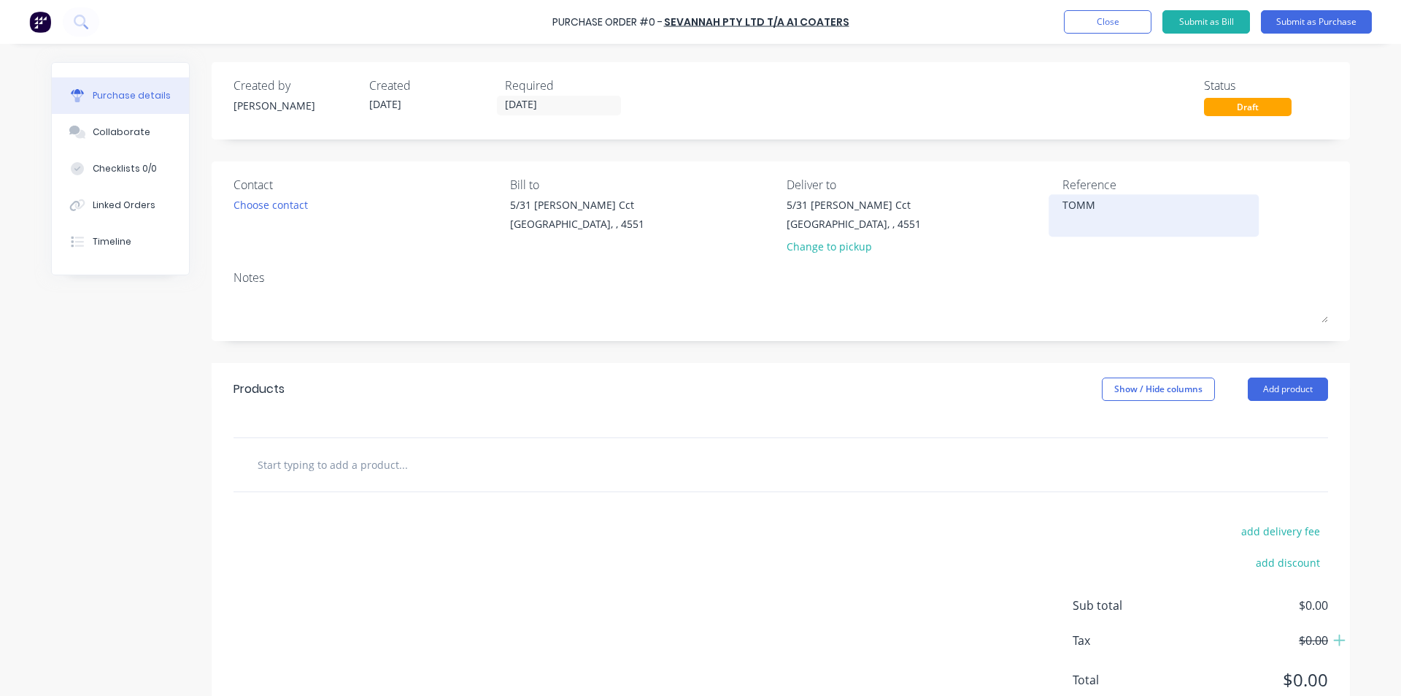
type textarea "[PERSON_NAME]"
type textarea "x"
type textarea "[PERSON_NAME]"
type textarea "x"
type textarea "[PERSON_NAME]"
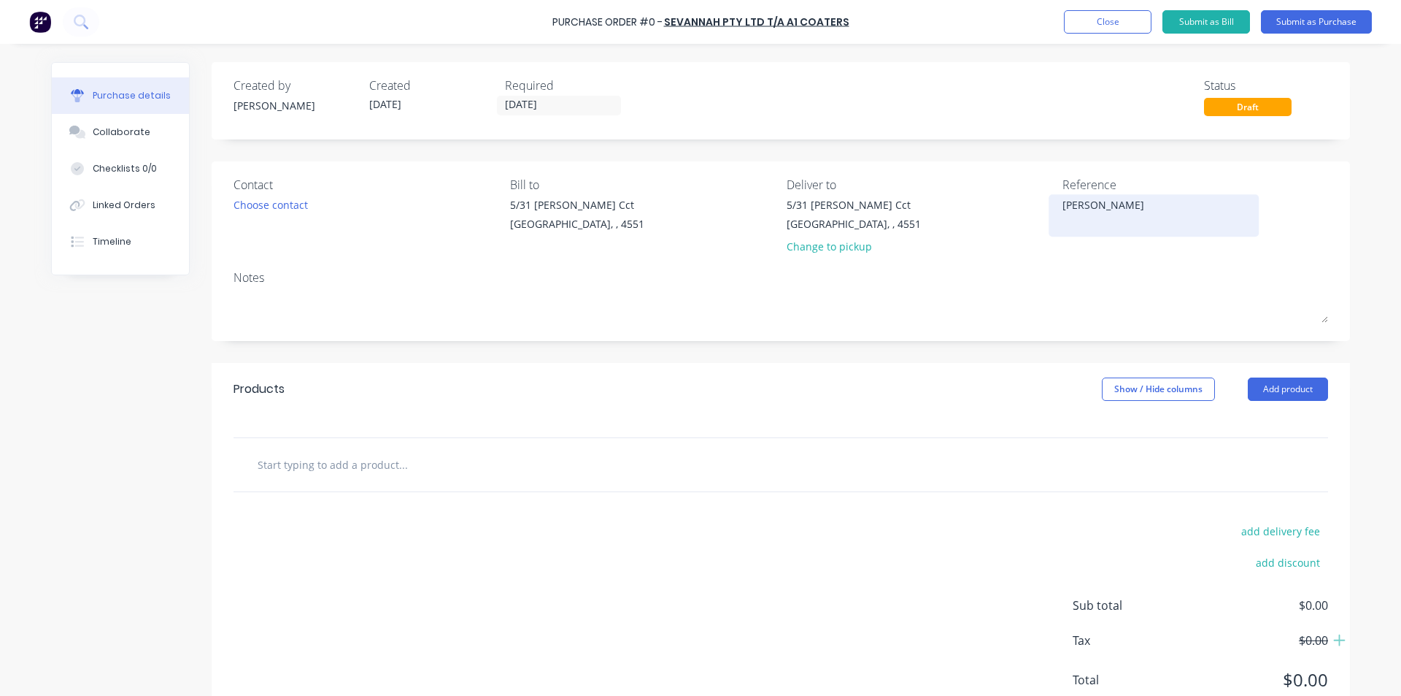
type textarea "x"
type textarea "[PERSON_NAME]"
type textarea "x"
type textarea "[PERSON_NAME]"
type textarea "x"
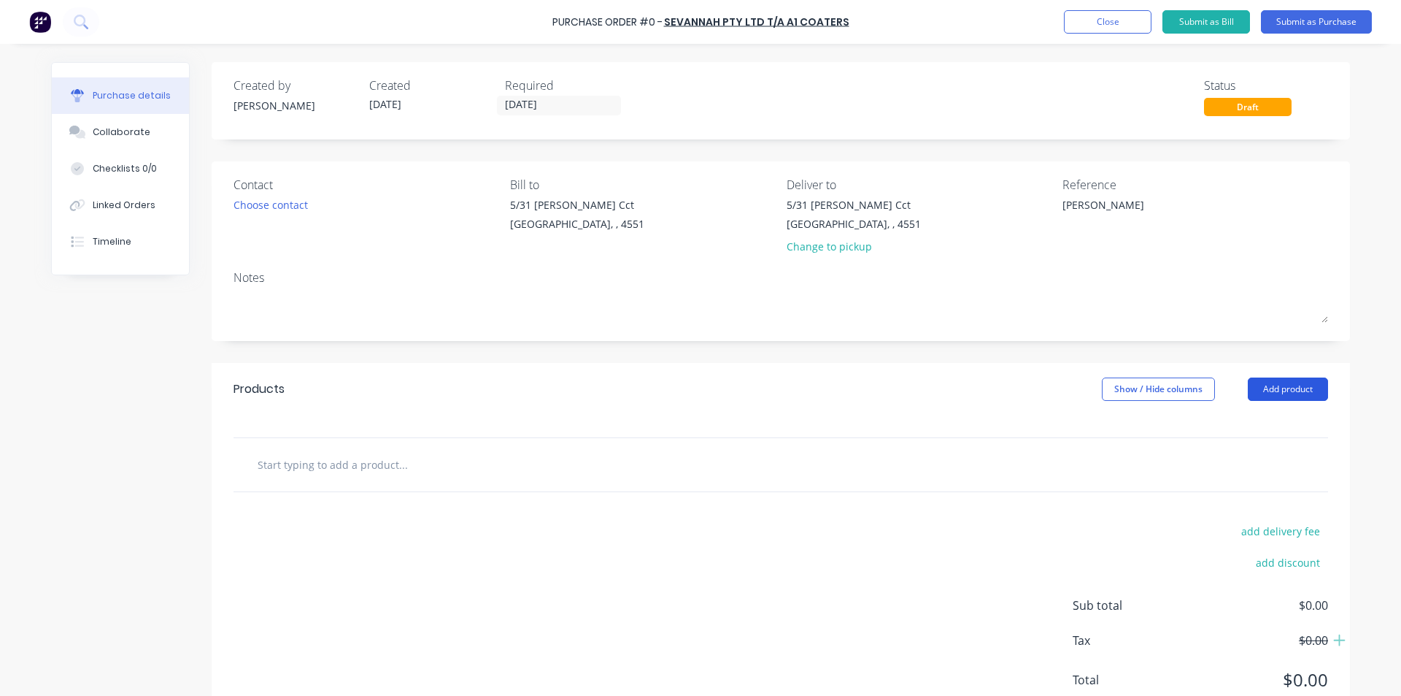
type textarea "[PERSON_NAME]"
type textarea "x"
type textarea "[PERSON_NAME]"
click at [1267, 388] on button "Add product" at bounding box center [1288, 388] width 80 height 23
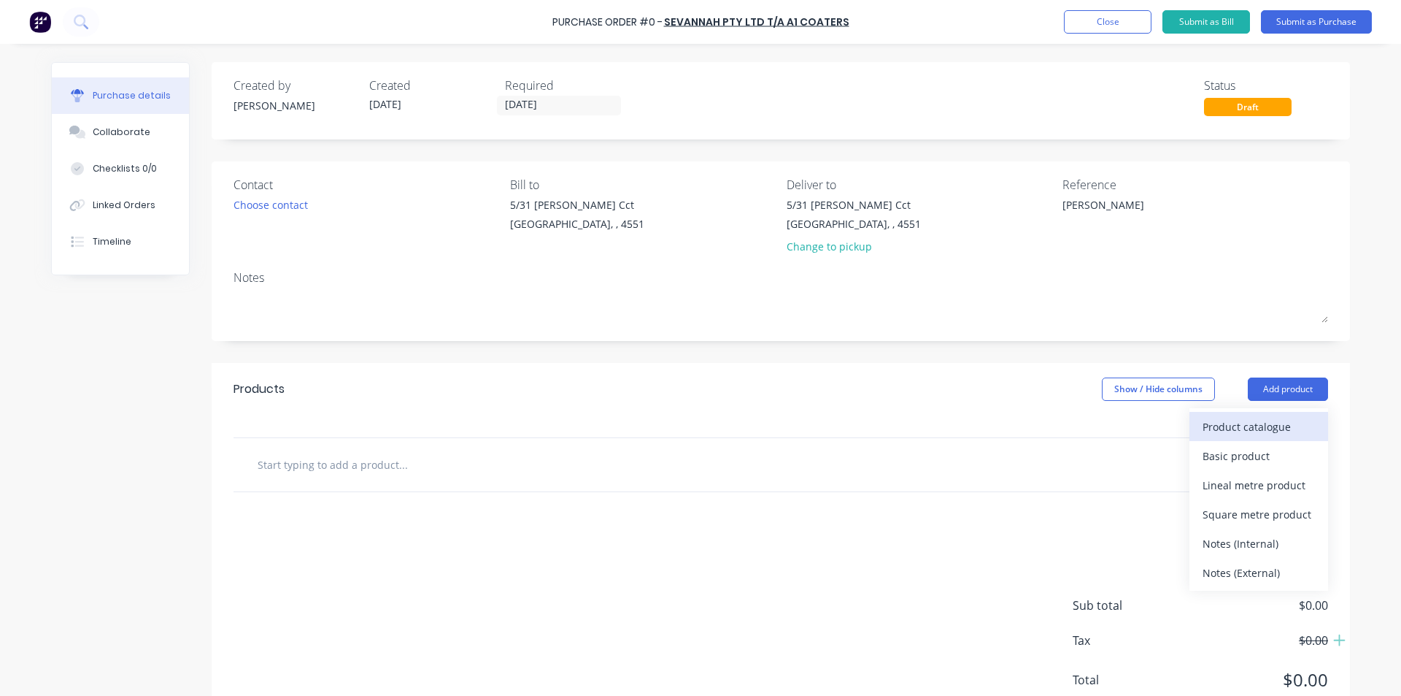
click at [1235, 430] on div "Product catalogue" at bounding box center [1259, 426] width 112 height 21
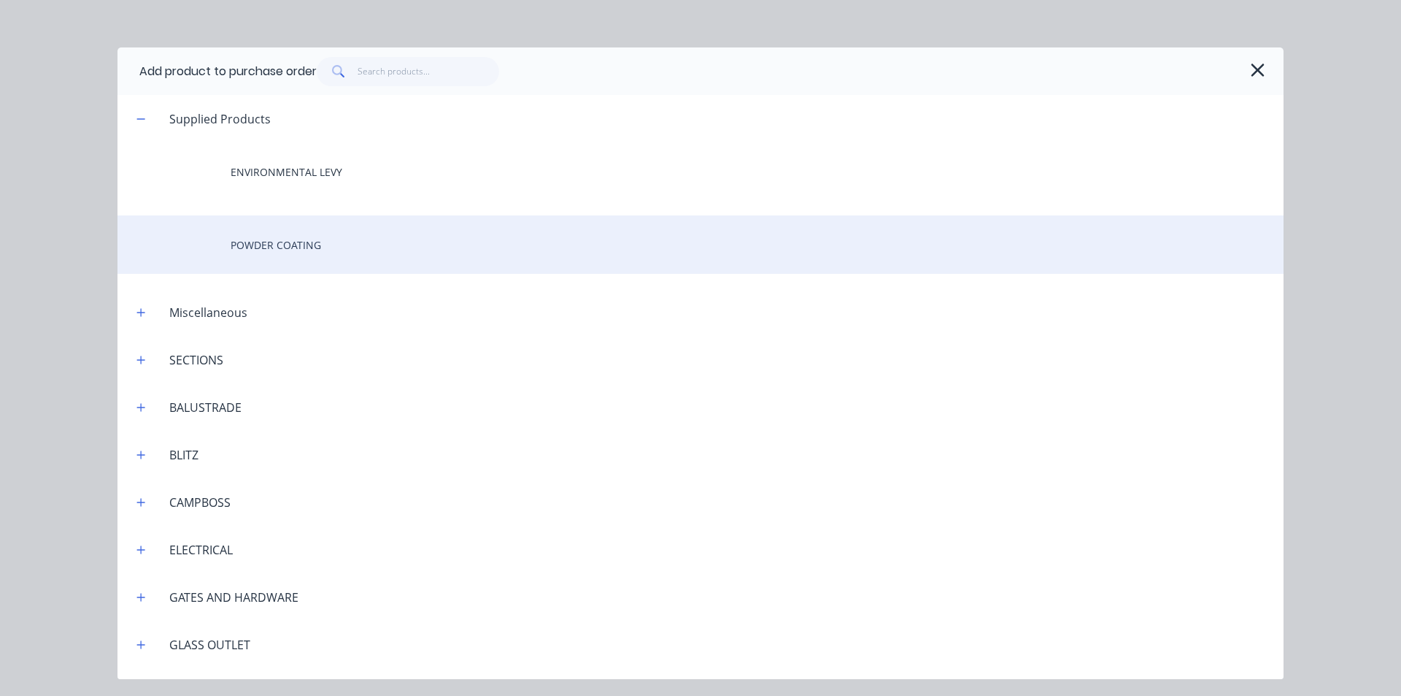
click at [303, 247] on div "POWDER COATING" at bounding box center [701, 244] width 1166 height 58
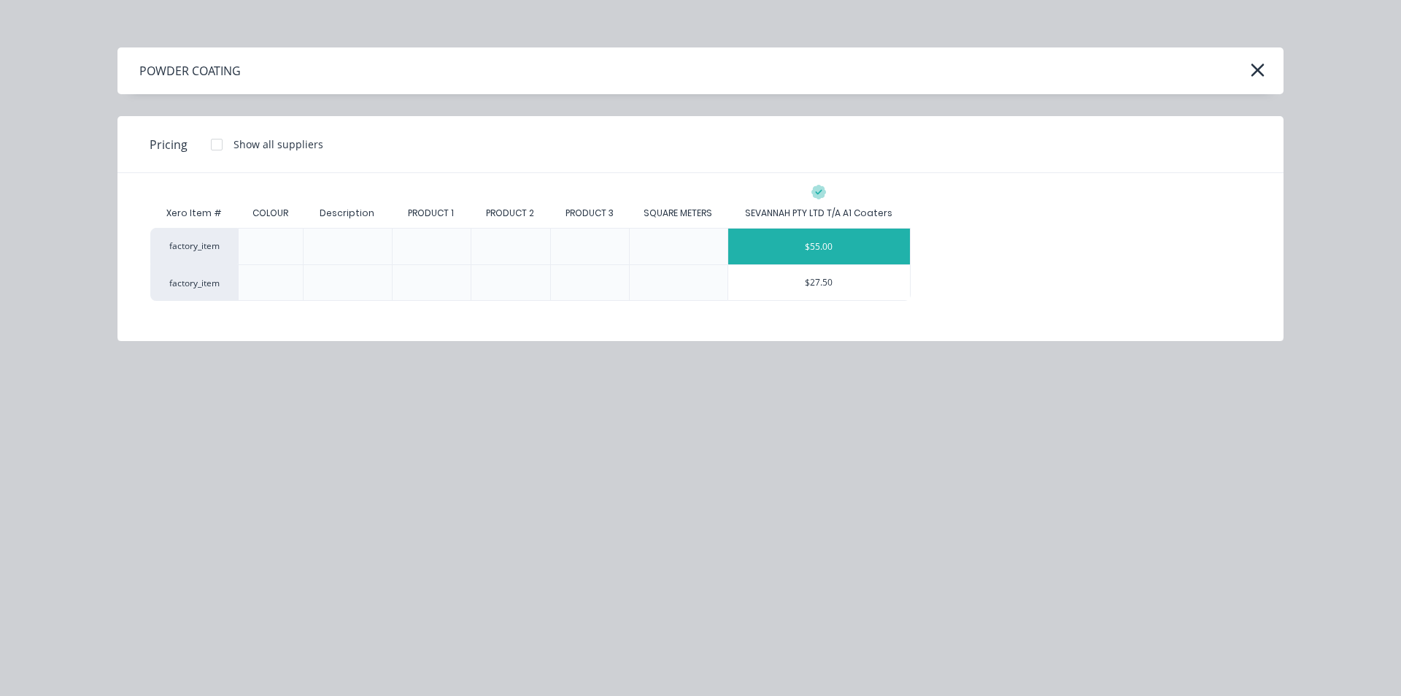
click at [831, 253] on div "$55.00" at bounding box center [819, 246] width 182 height 36
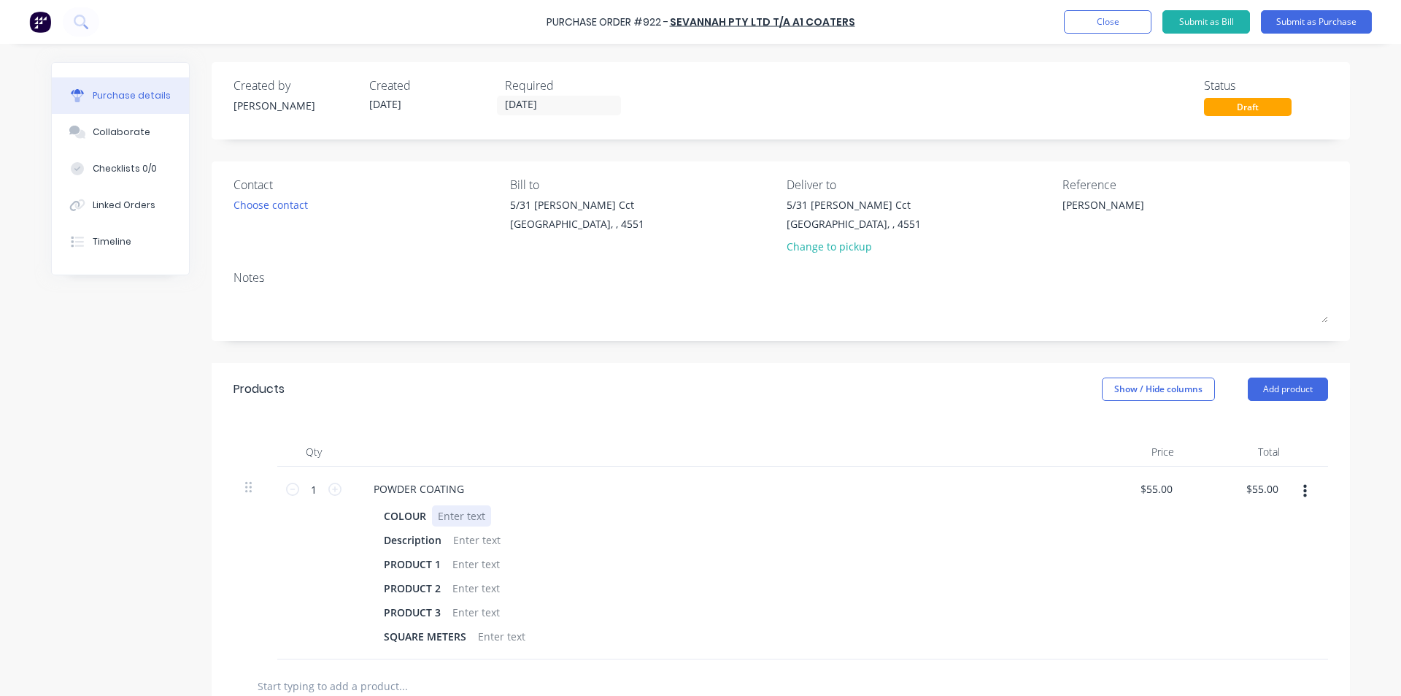
type textarea "x"
click at [457, 504] on div "POWDER COATING COLOUR Description PRODUCT 1 PRODUCT 2 PRODUCT 3 SQUARE METERS" at bounding box center [715, 562] width 730 height 193
type textarea "x"
click at [469, 535] on div at bounding box center [476, 539] width 59 height 21
type textarea "x"
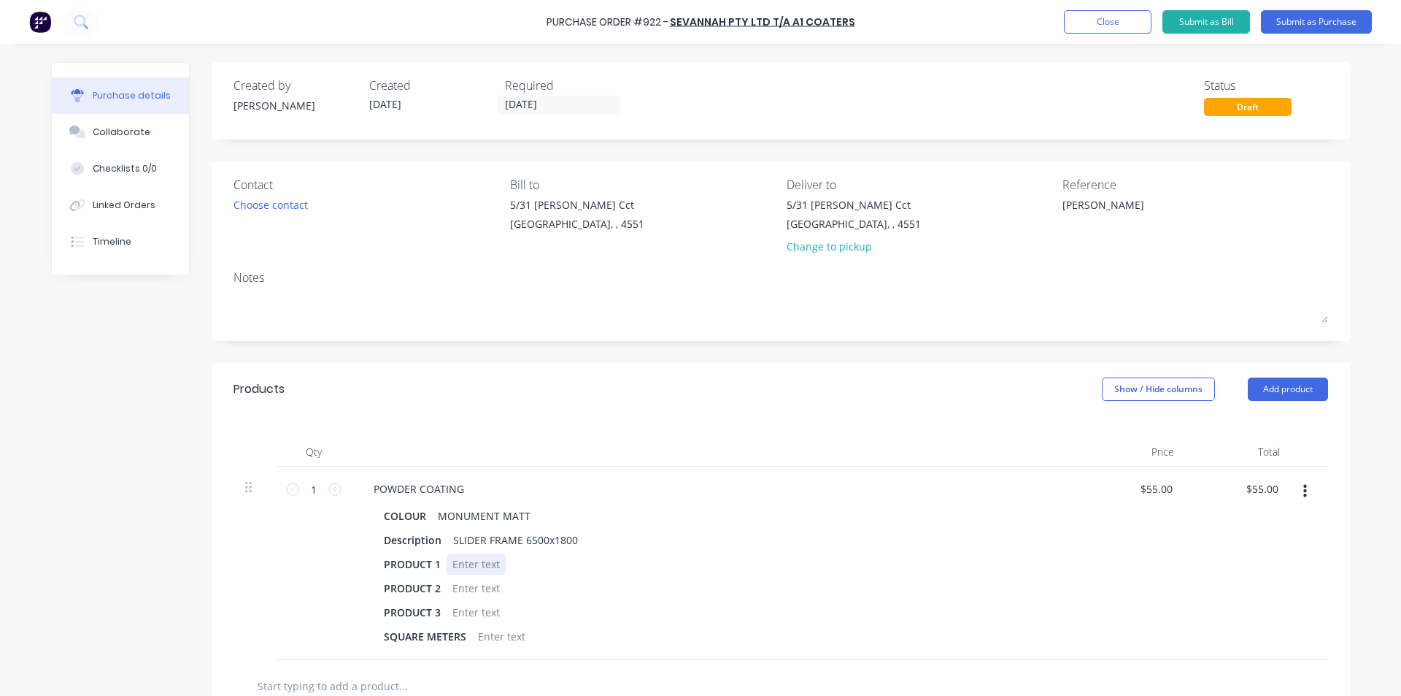
click at [464, 558] on div at bounding box center [476, 563] width 59 height 21
type textarea "x"
click at [523, 411] on div "Products Show / Hide columns Add product" at bounding box center [781, 389] width 1139 height 53
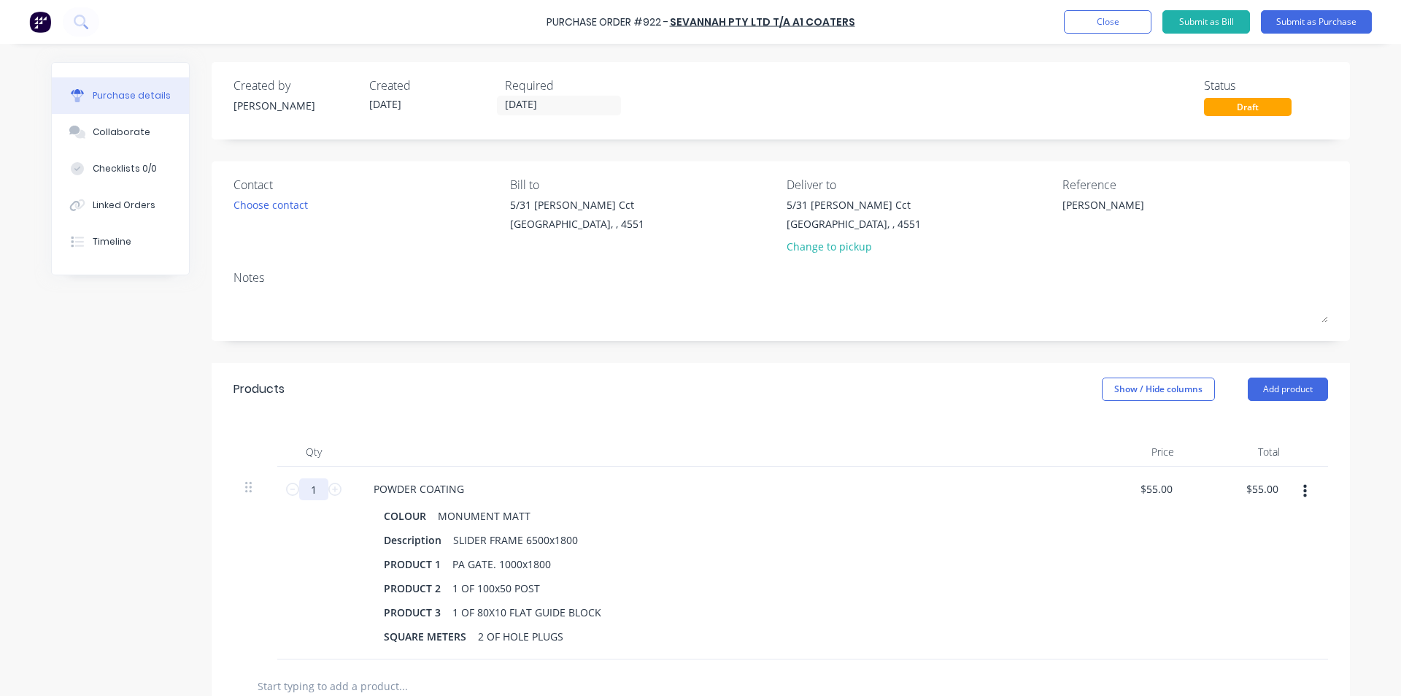
click at [310, 493] on input "1" at bounding box center [313, 489] width 29 height 22
type textarea "x"
type input "8"
type input "$440.00"
type textarea "x"
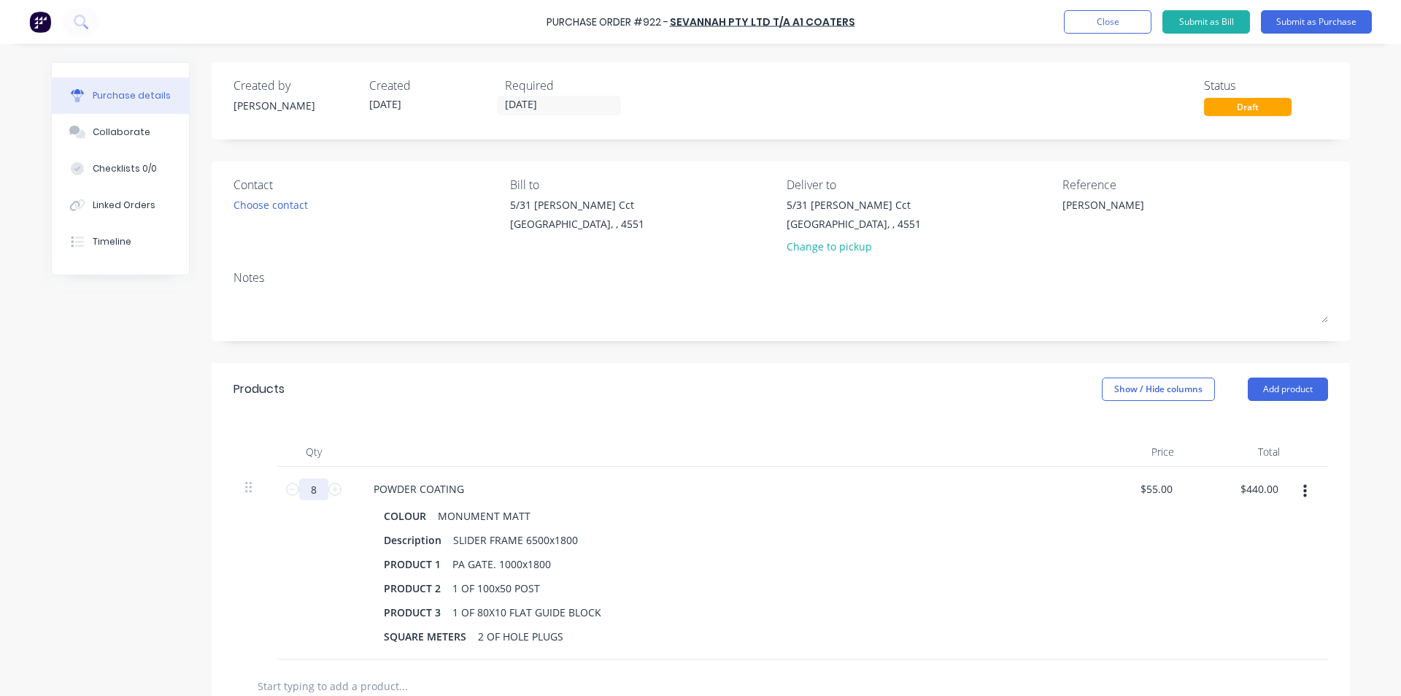
type input "8"
click at [322, 533] on div "8 8" at bounding box center [313, 562] width 73 height 193
click at [1255, 382] on button "Add product" at bounding box center [1288, 388] width 80 height 23
click at [1245, 412] on button "Product catalogue" at bounding box center [1259, 426] width 139 height 29
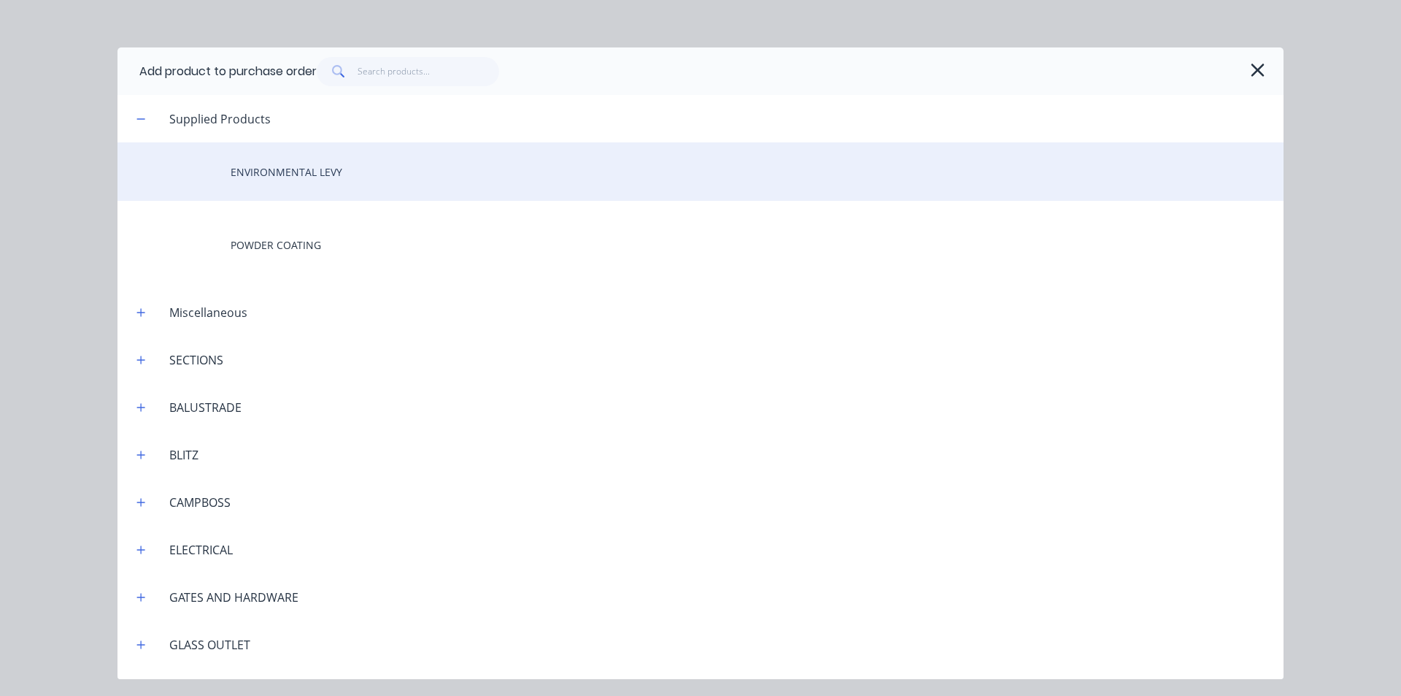
click at [300, 180] on div "ENVIRONMENTAL LEVY" at bounding box center [701, 171] width 1166 height 58
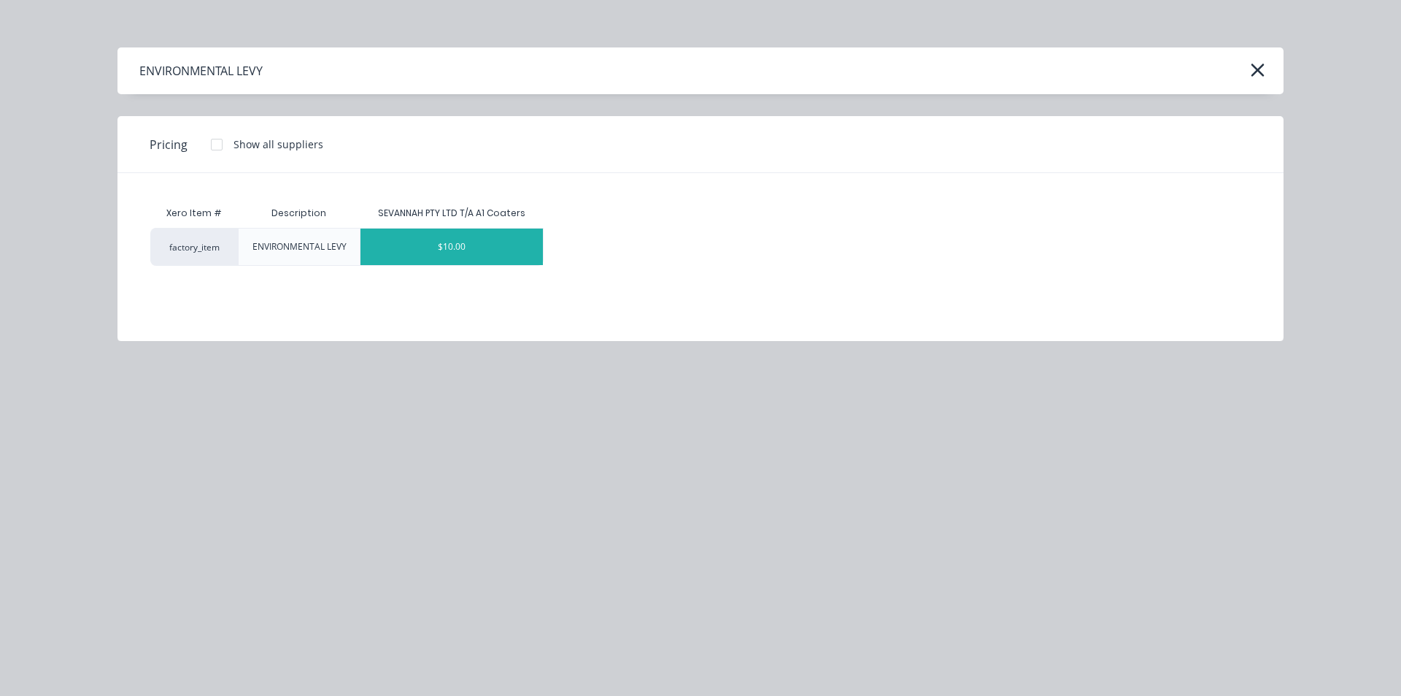
click at [428, 242] on div "$10.00" at bounding box center [452, 246] width 182 height 36
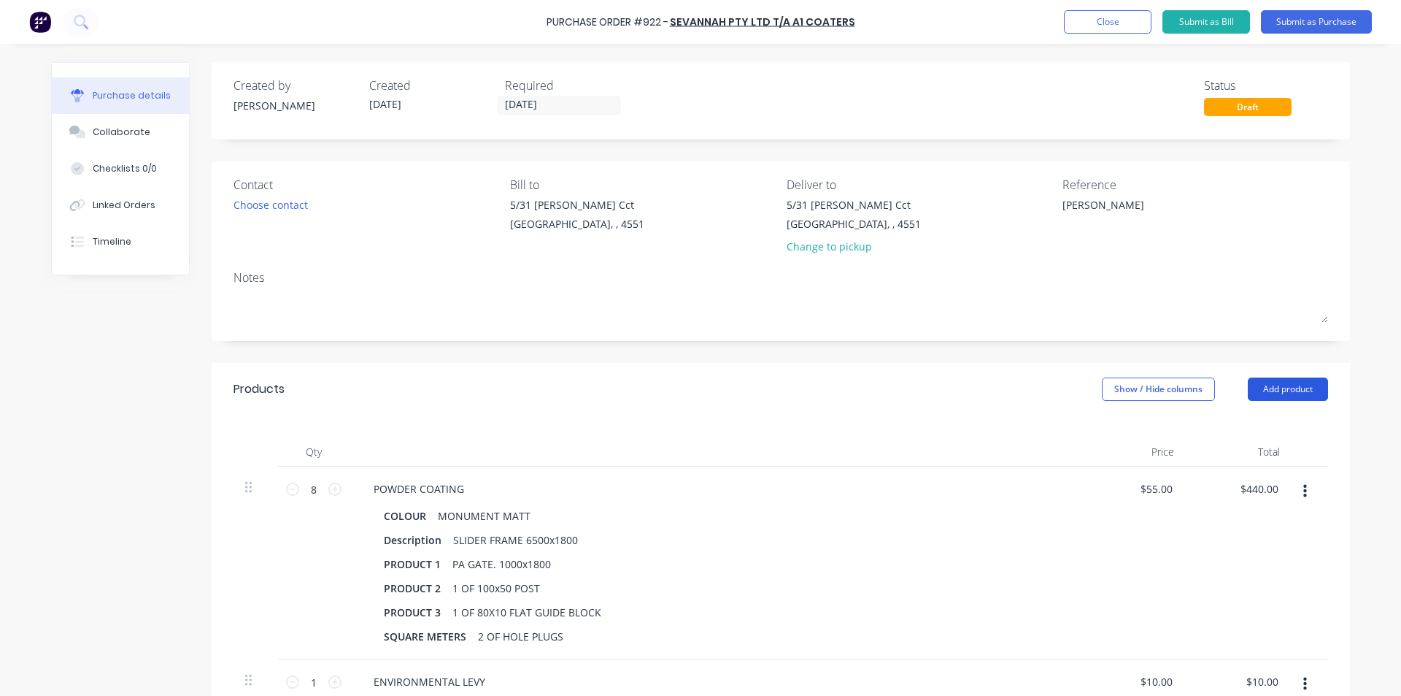
click at [1267, 387] on button "Add product" at bounding box center [1288, 388] width 80 height 23
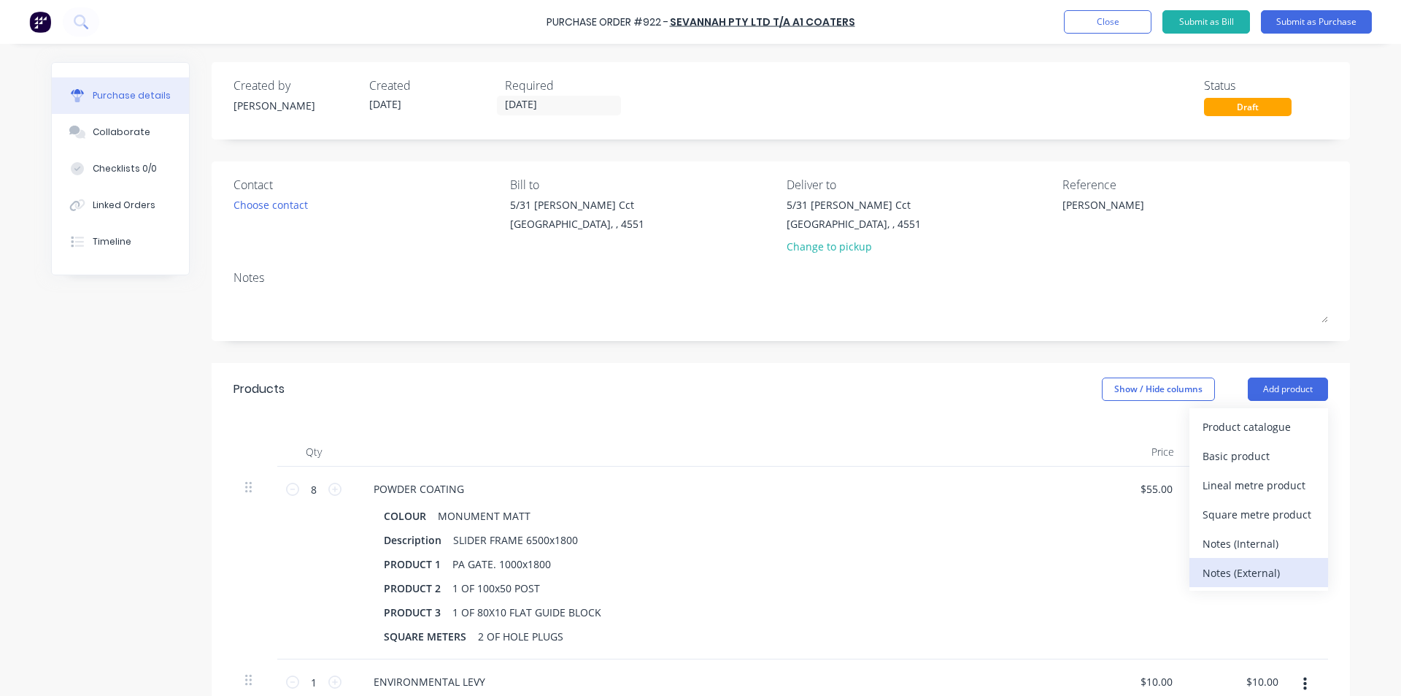
click at [1220, 568] on div "Notes (External)" at bounding box center [1259, 572] width 112 height 21
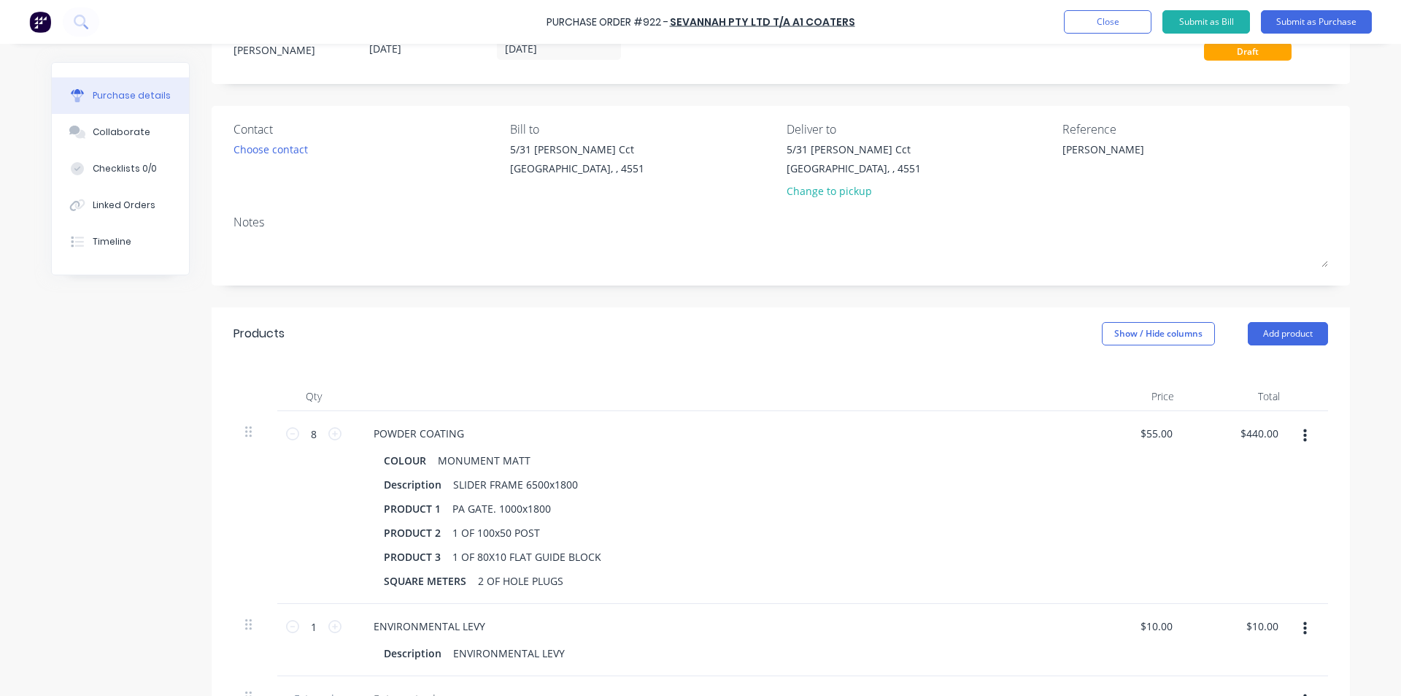
scroll to position [292, 0]
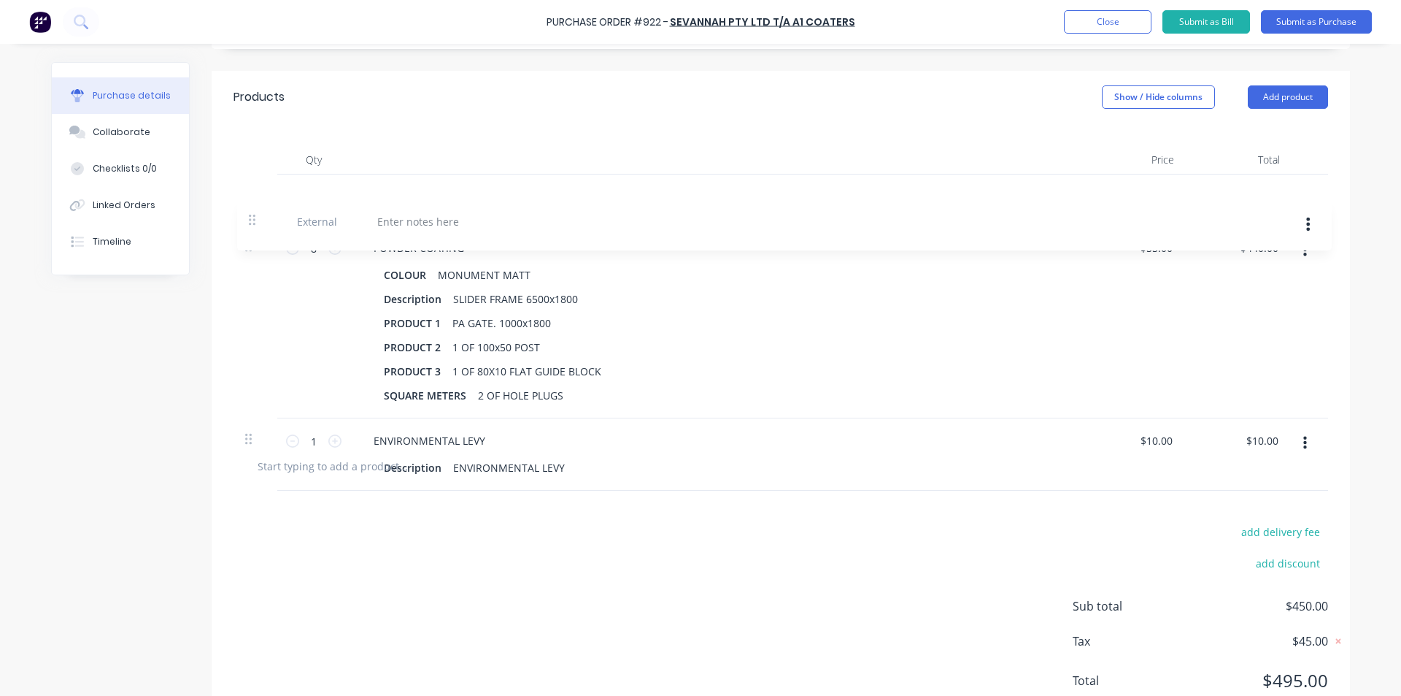
drag, startPoint x: 243, startPoint y: 464, endPoint x: 252, endPoint y: 216, distance: 248.3
click at [252, 216] on div "8 8 POWDER COATING COLOUR MONUMENT MATT Description SLIDER FRAME 6500x1800 PROD…" at bounding box center [781, 306] width 1095 height 265
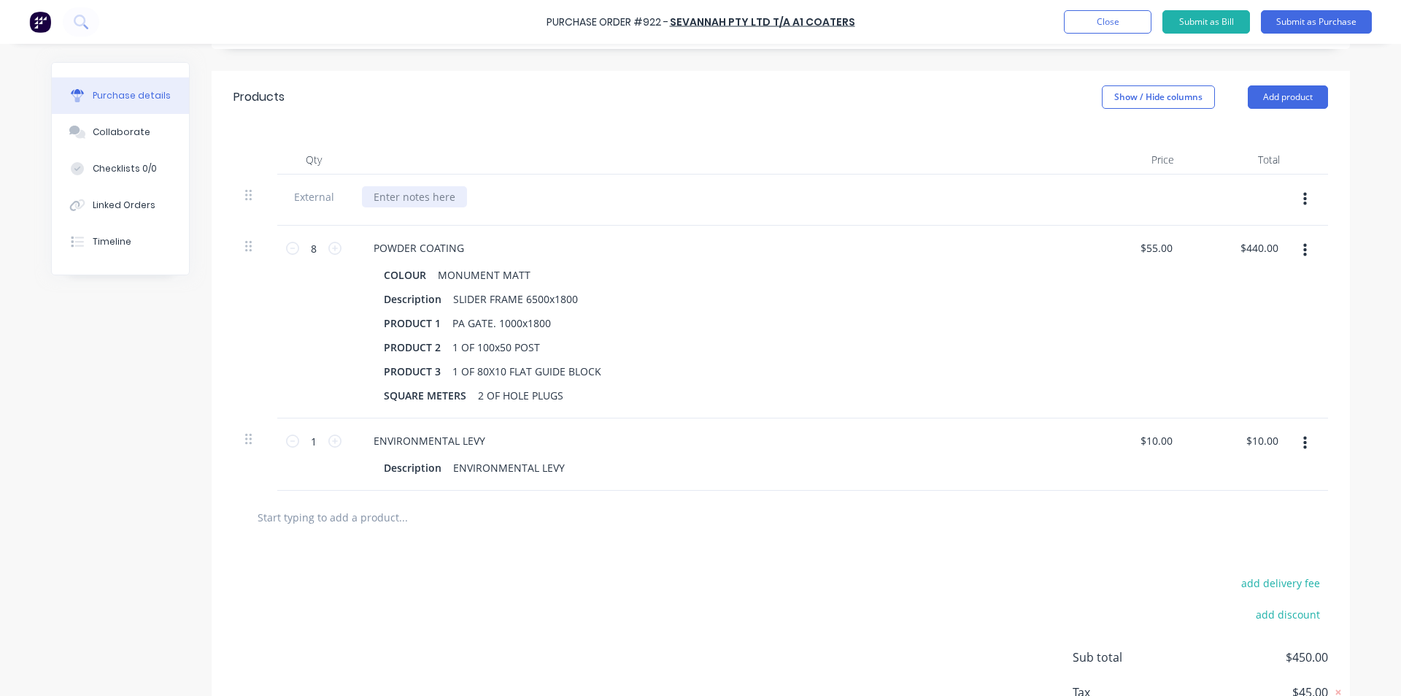
type textarea "x"
click at [386, 204] on div at bounding box center [414, 196] width 105 height 21
click at [412, 137] on div "Qty Price Total External NEED THIS ASAP PLEASE 8 8 POWDER COATING COLOUR MONUME…" at bounding box center [781, 306] width 1139 height 367
click at [1272, 21] on button "Submit as Purchase" at bounding box center [1316, 21] width 111 height 23
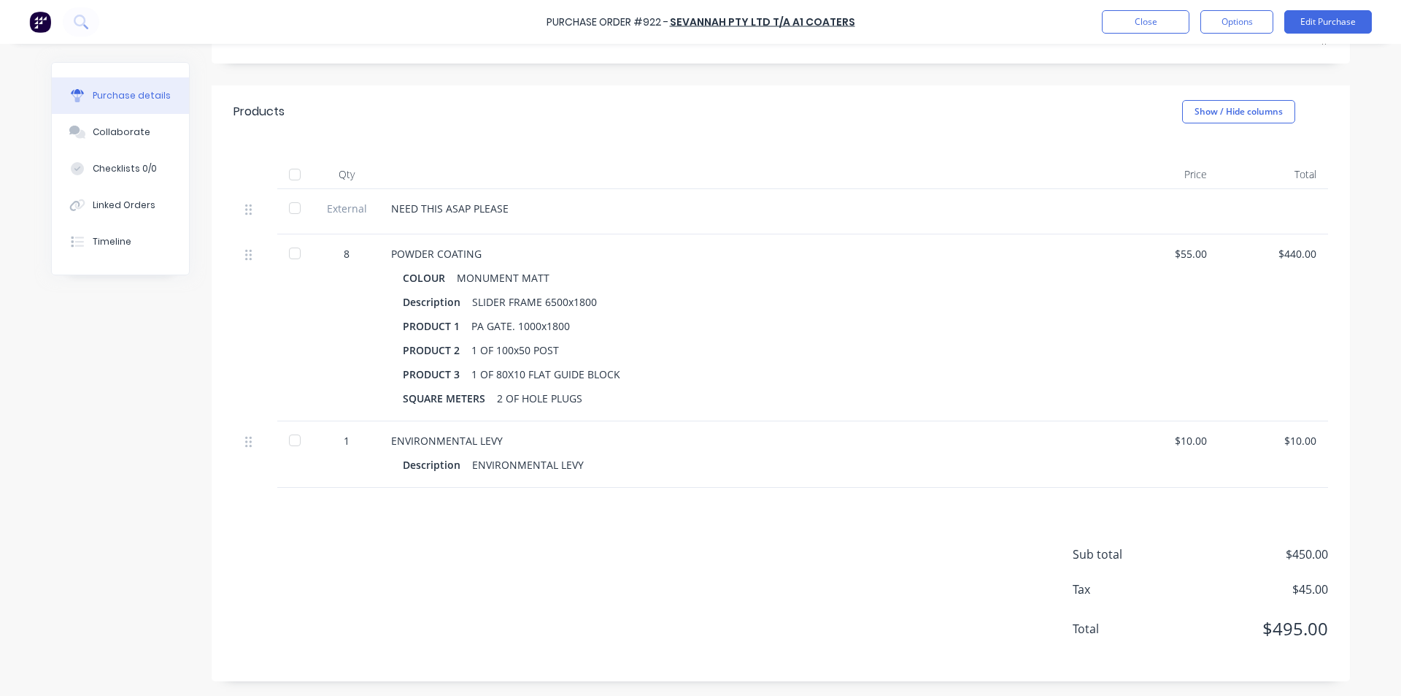
scroll to position [0, 0]
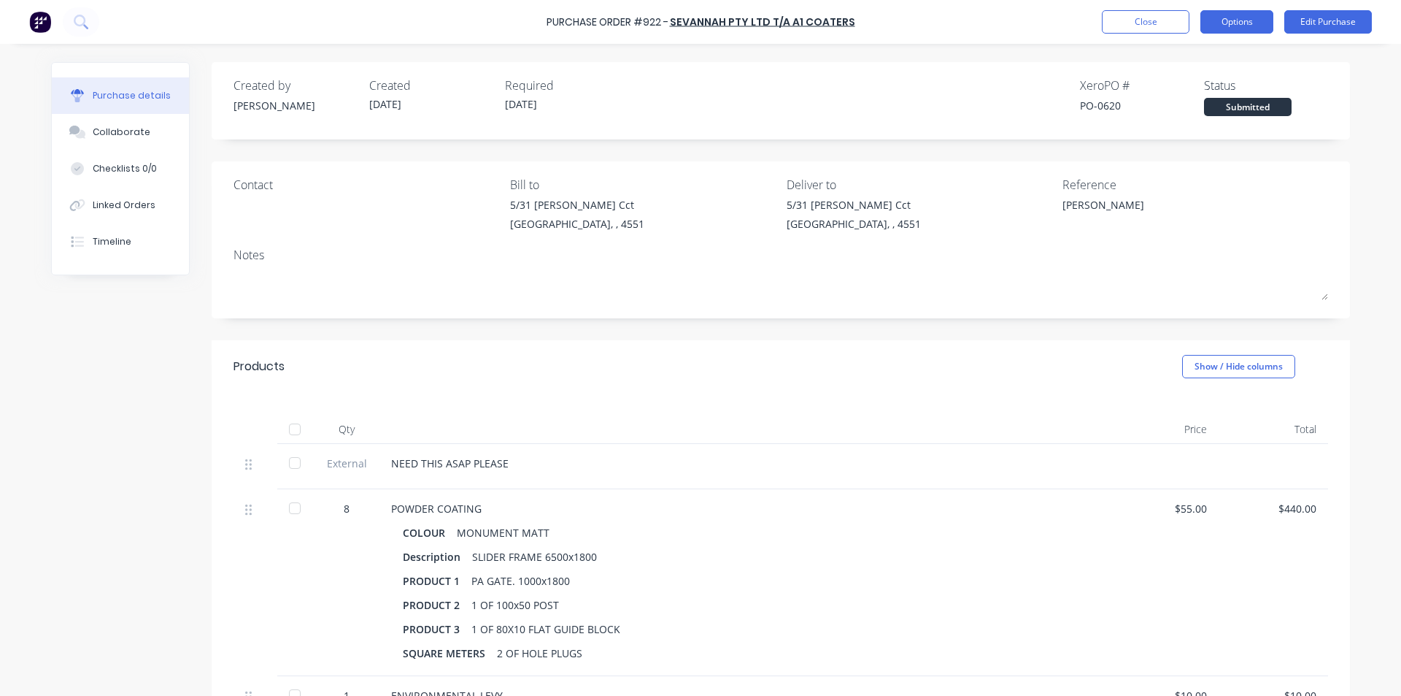
click at [1221, 27] on button "Options" at bounding box center [1237, 21] width 73 height 23
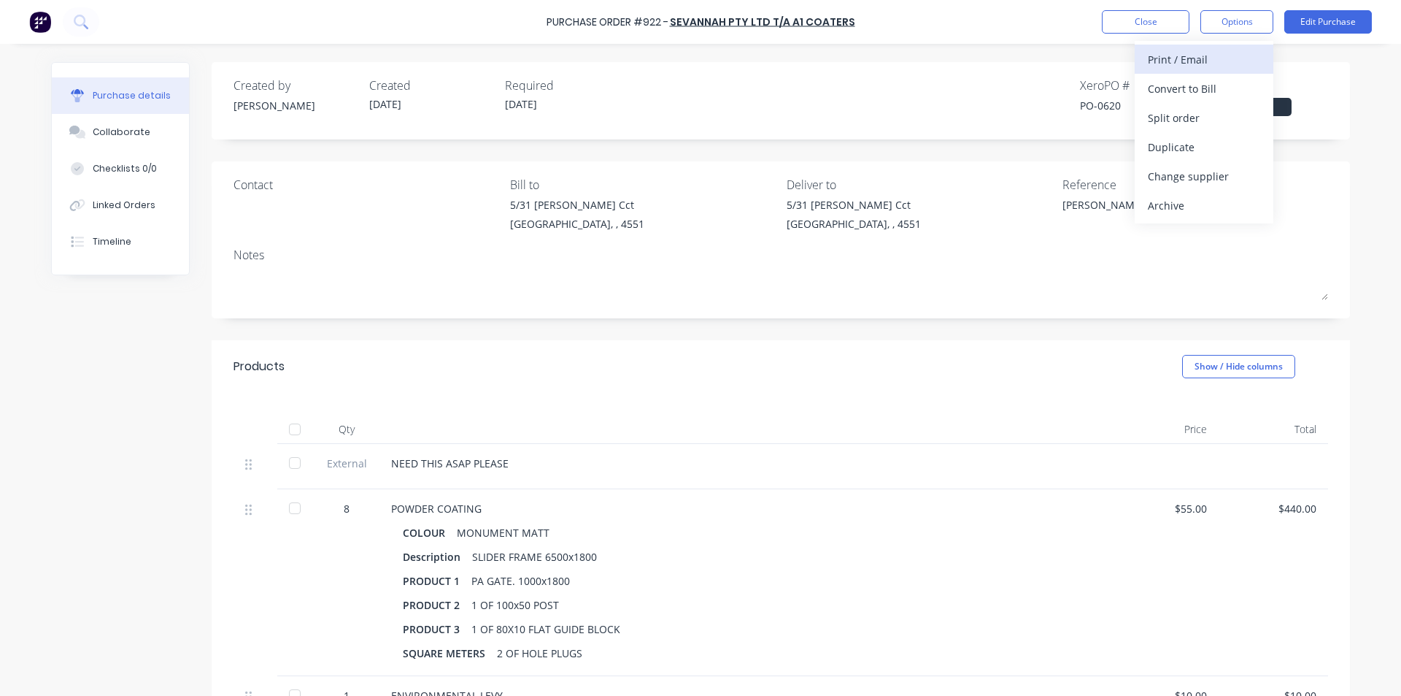
click at [1202, 65] on div "Print / Email" at bounding box center [1204, 59] width 112 height 21
click at [1194, 87] on div "With pricing" at bounding box center [1204, 88] width 112 height 21
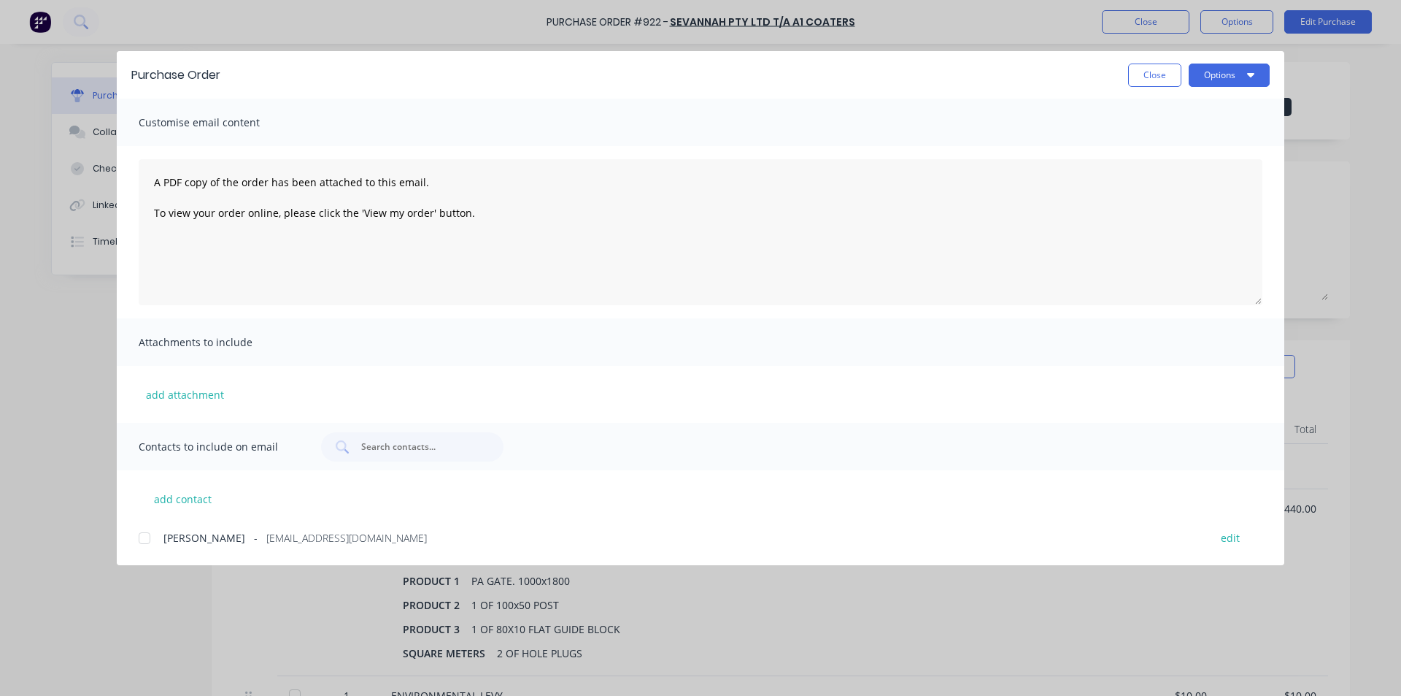
drag, startPoint x: 142, startPoint y: 543, endPoint x: 174, endPoint y: 539, distance: 32.4
click at [143, 542] on div at bounding box center [144, 537] width 29 height 29
click at [1221, 85] on button "Options" at bounding box center [1229, 75] width 81 height 23
click at [1215, 176] on div "Email" at bounding box center [1201, 170] width 112 height 21
click at [1158, 77] on button "Close" at bounding box center [1154, 75] width 53 height 23
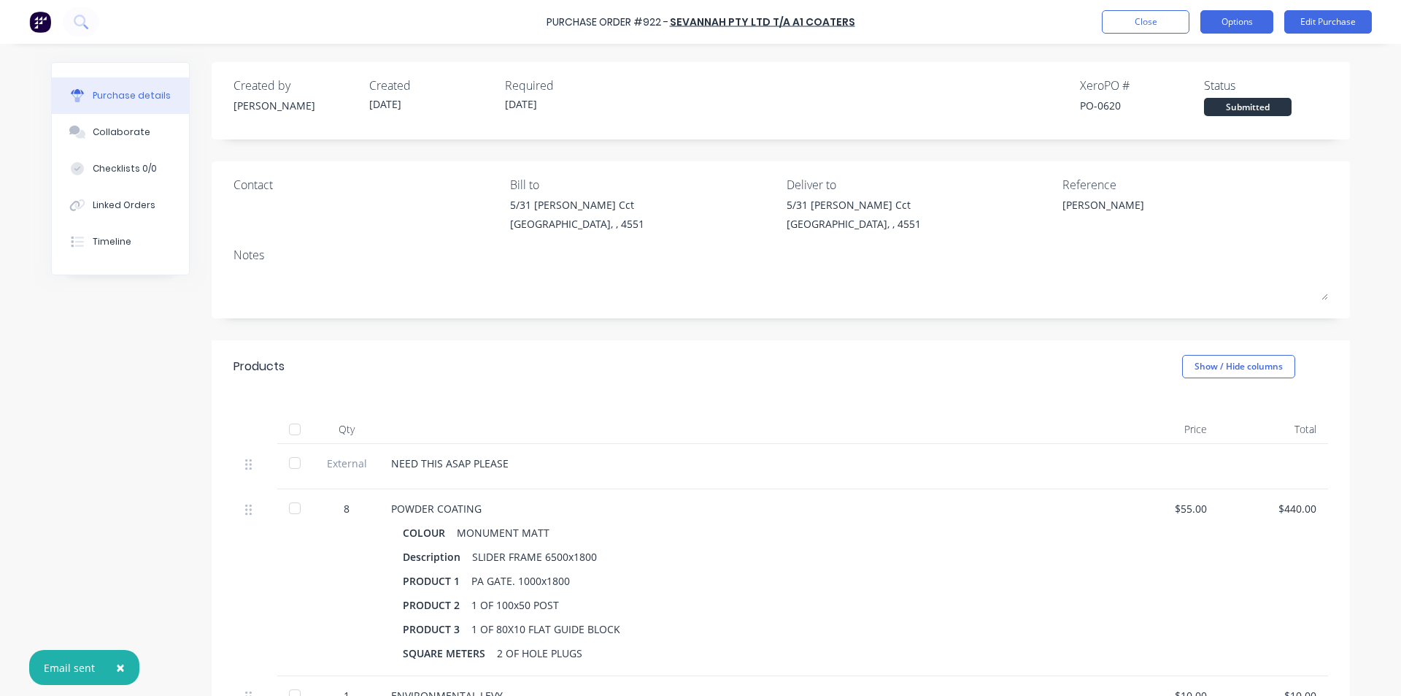
click at [1250, 19] on button "Options" at bounding box center [1237, 21] width 73 height 23
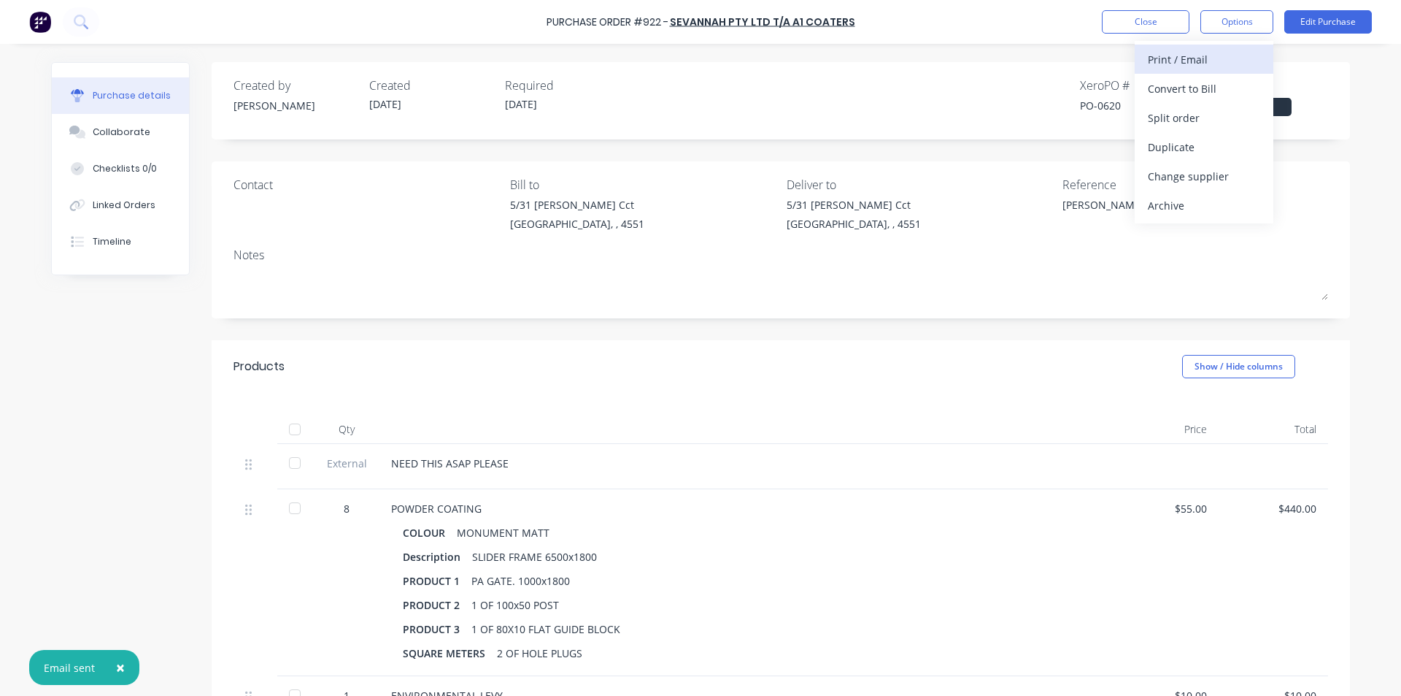
click at [1208, 58] on div "Print / Email" at bounding box center [1204, 59] width 112 height 21
click at [1196, 83] on div "With pricing" at bounding box center [1204, 88] width 112 height 21
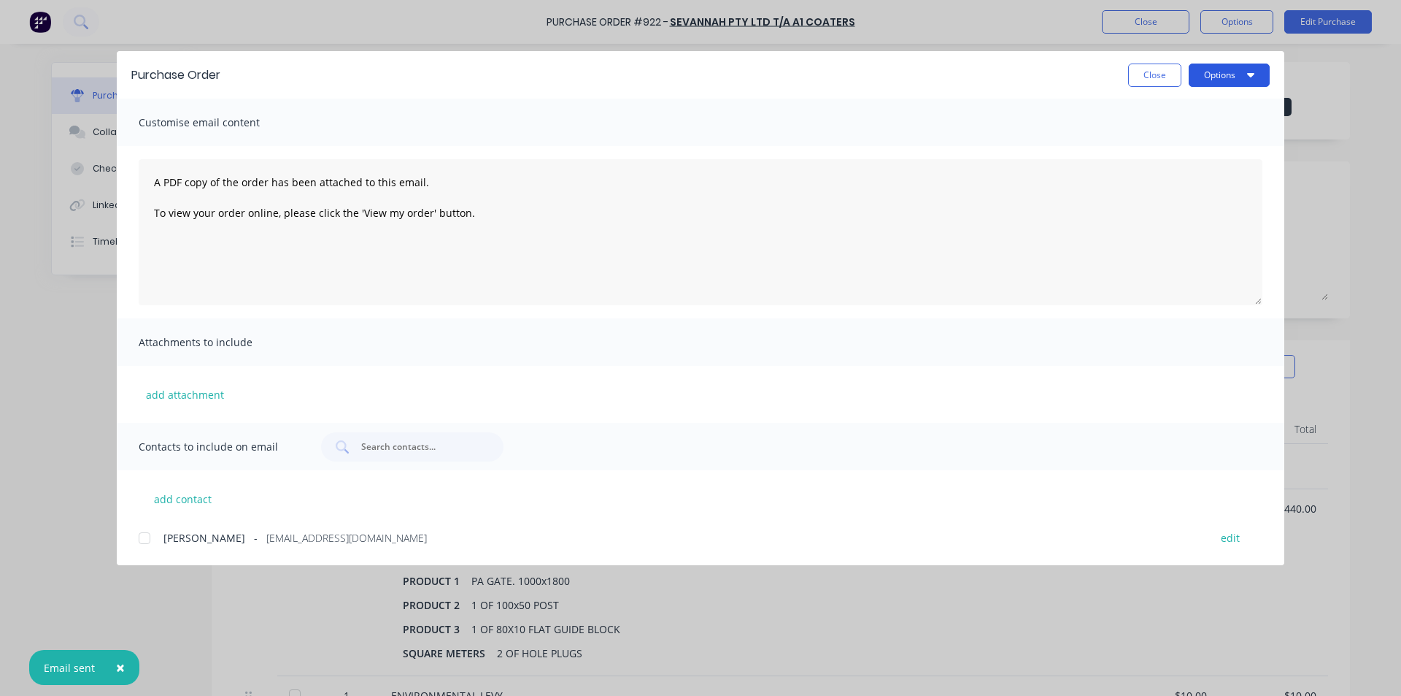
click at [1208, 75] on button "Options" at bounding box center [1229, 75] width 81 height 23
click at [1182, 133] on div "Print" at bounding box center [1201, 141] width 112 height 21
type textarea "x"
